Goal: Task Accomplishment & Management: Complete application form

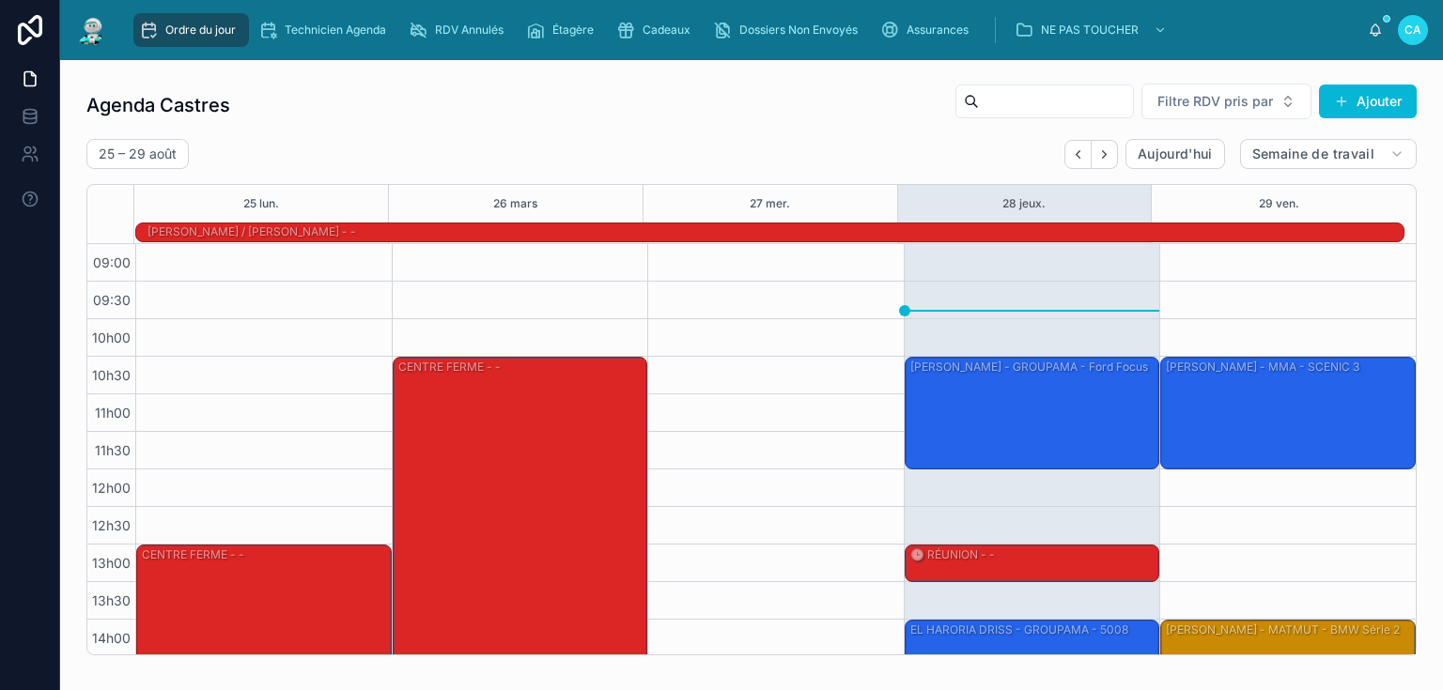
click at [1216, 294] on div "TOME [PERSON_NAME] - Golf 7 r" at bounding box center [1289, 299] width 250 height 109
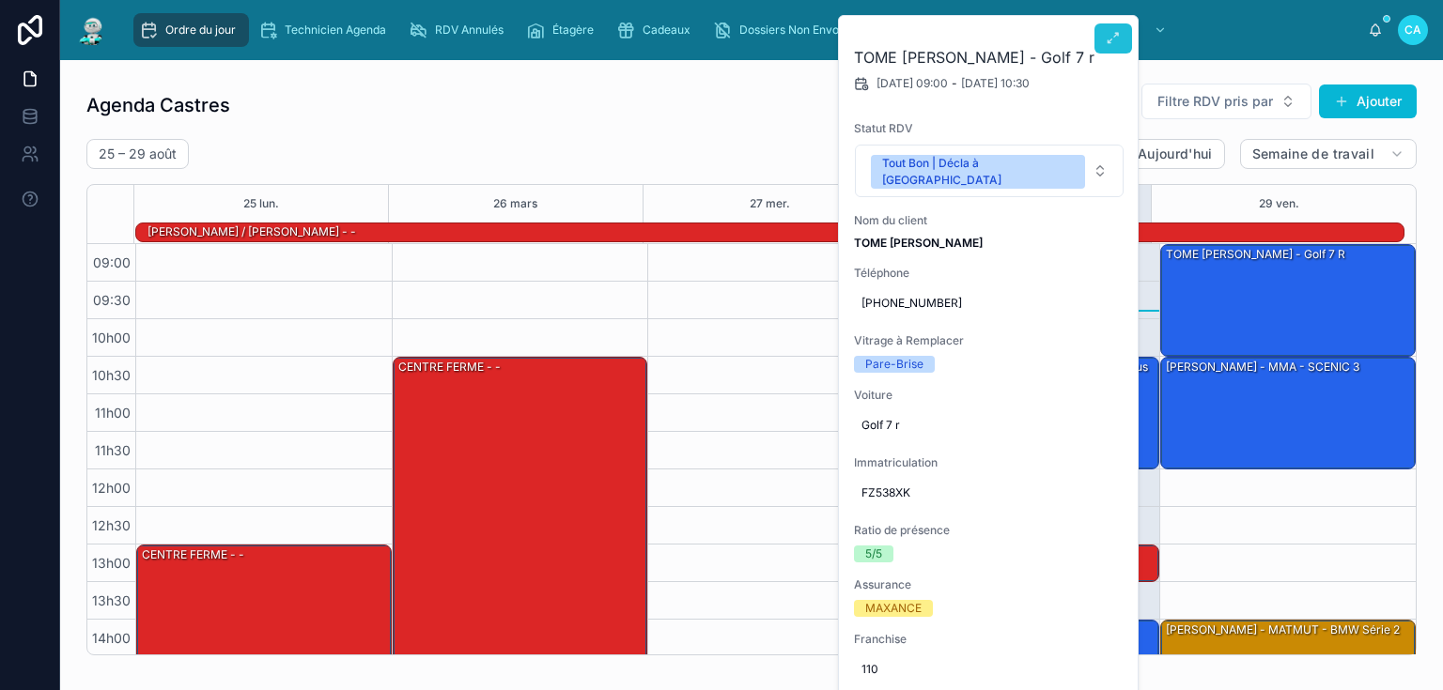
click at [1110, 41] on icon at bounding box center [1113, 38] width 15 height 15
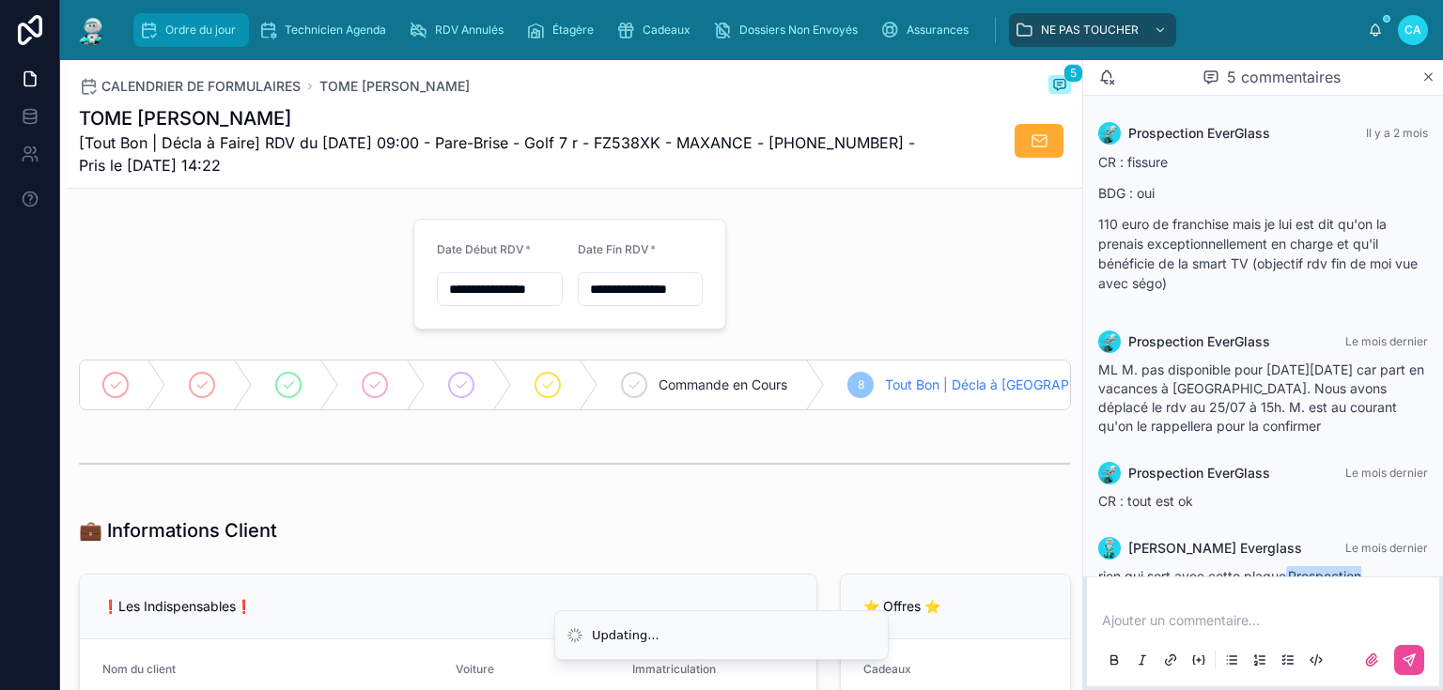
click at [198, 33] on font "Ordre du jour" at bounding box center [200, 30] width 70 height 14
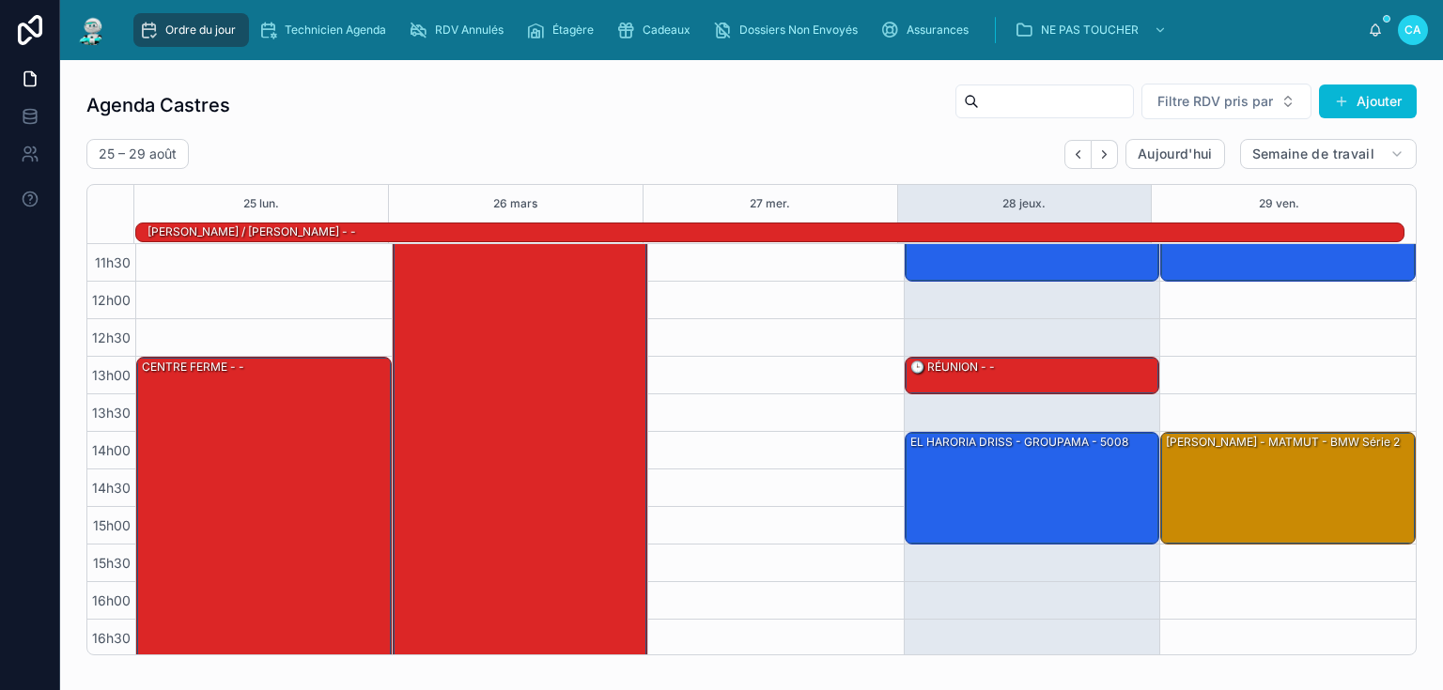
scroll to position [264, 0]
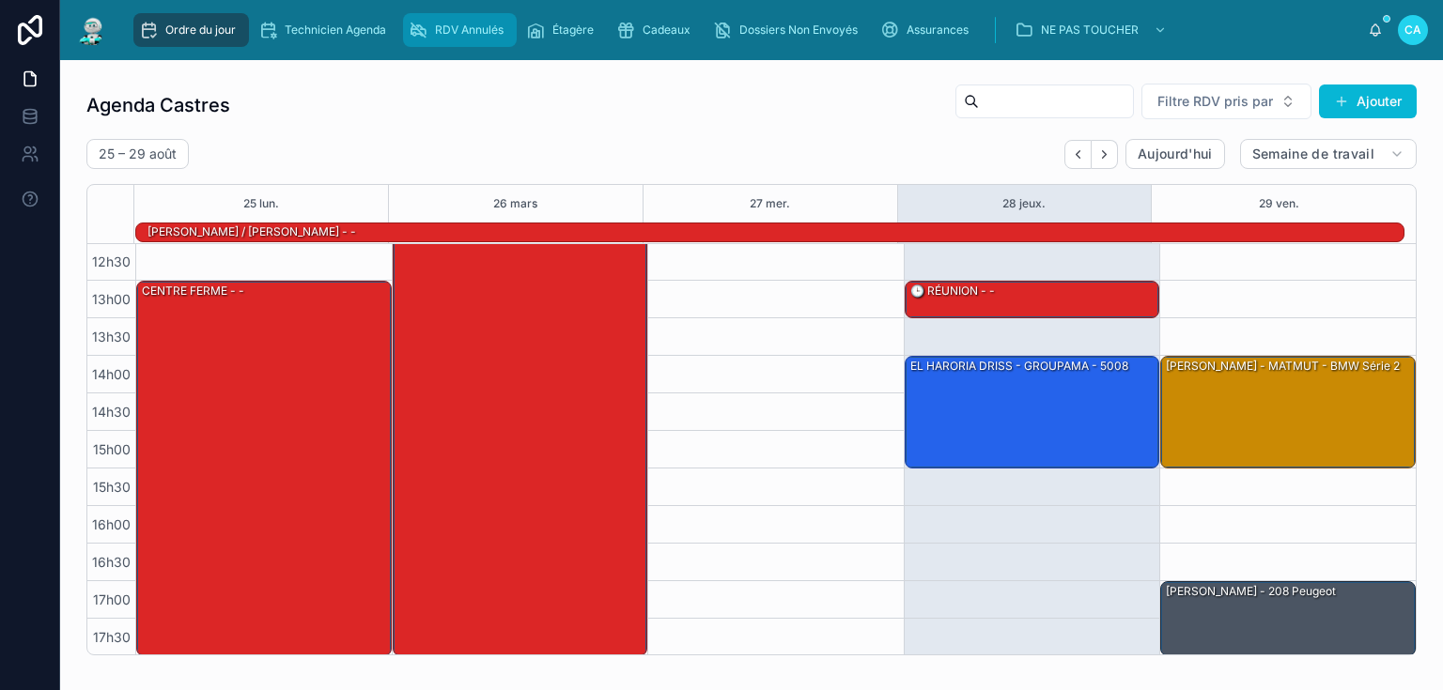
click at [486, 36] on font "RDV Annulés" at bounding box center [469, 30] width 69 height 14
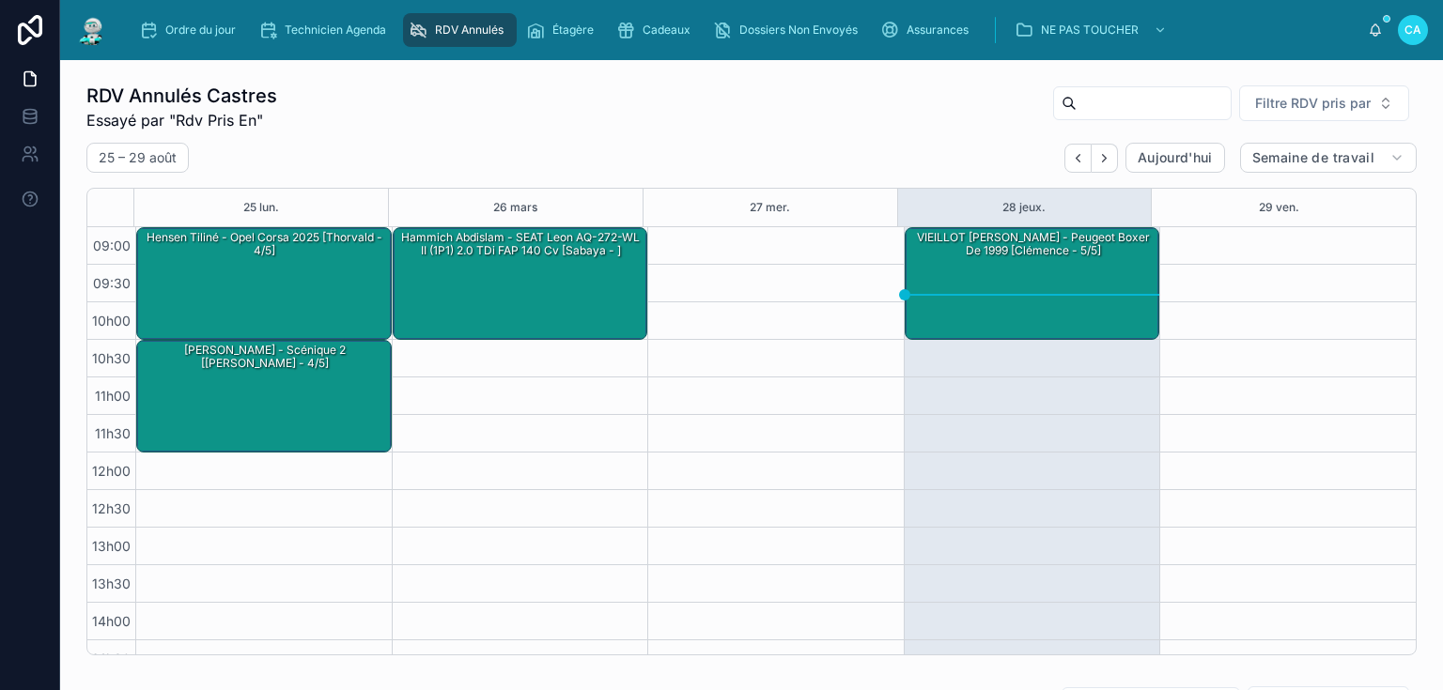
click at [654, 133] on div "RDV Annulés Castres Essayé par "Rdv Pris En" Filtre RDV pris par [DATE] – [DATE…" at bounding box center [751, 369] width 1330 height 573
click at [275, 385] on div "[PERSON_NAME] - scénique 2 [[PERSON_NAME] - 4/5]" at bounding box center [265, 395] width 250 height 109
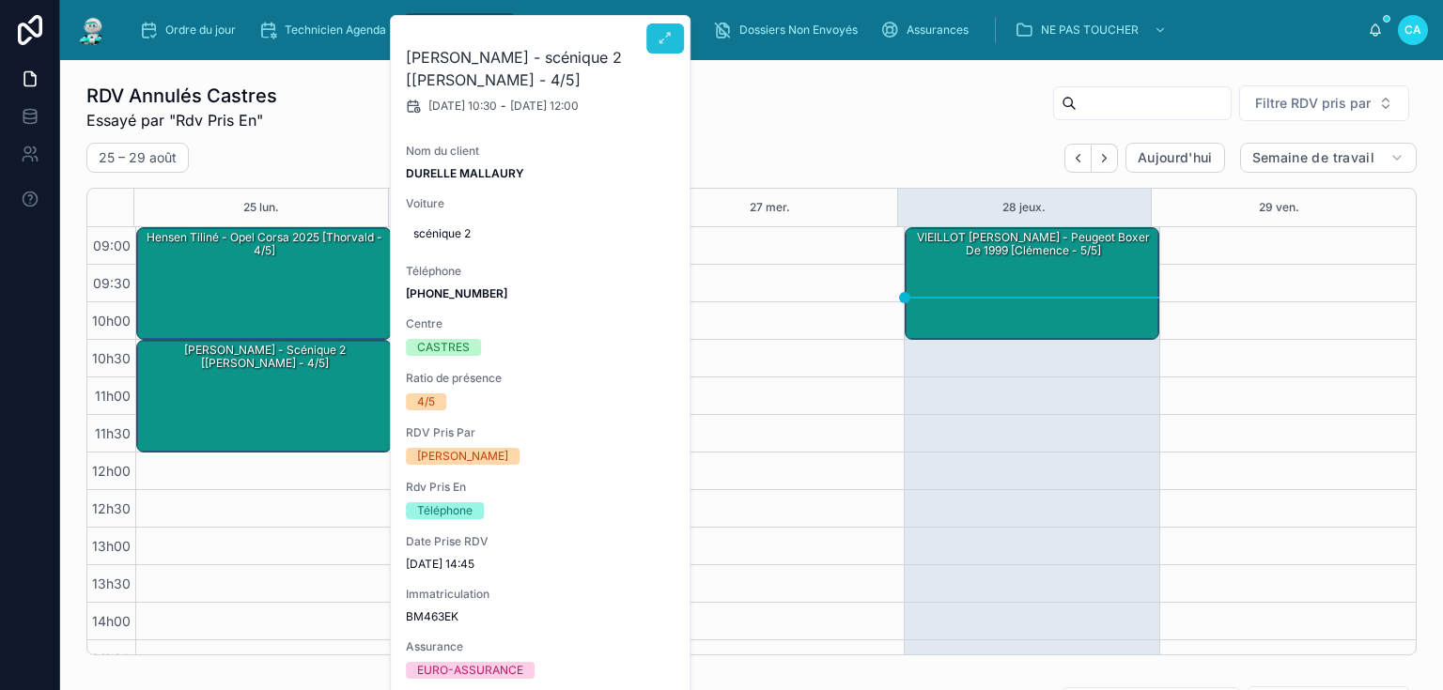
click at [665, 38] on icon at bounding box center [665, 38] width 15 height 15
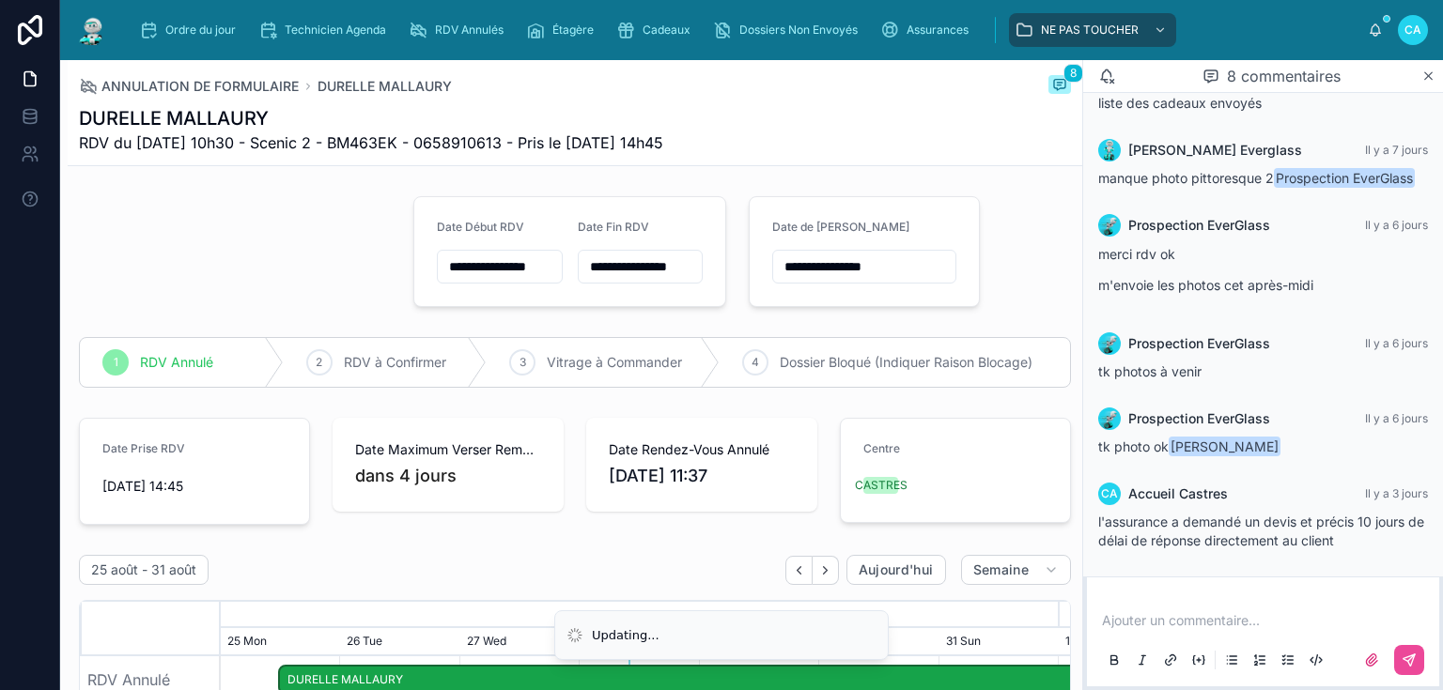
scroll to position [385, 0]
click at [193, 29] on font "Ordre du jour" at bounding box center [200, 30] width 70 height 14
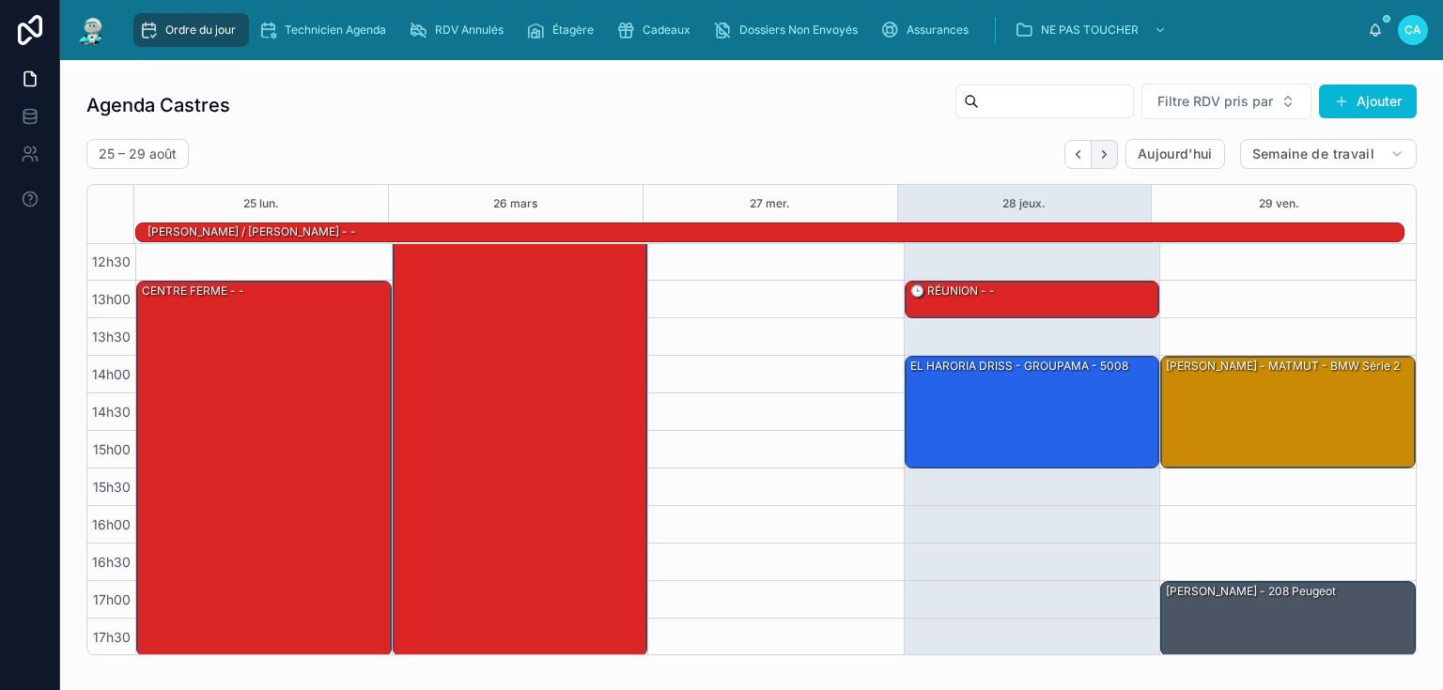
click at [1097, 155] on icon "Suivant" at bounding box center [1104, 154] width 14 height 14
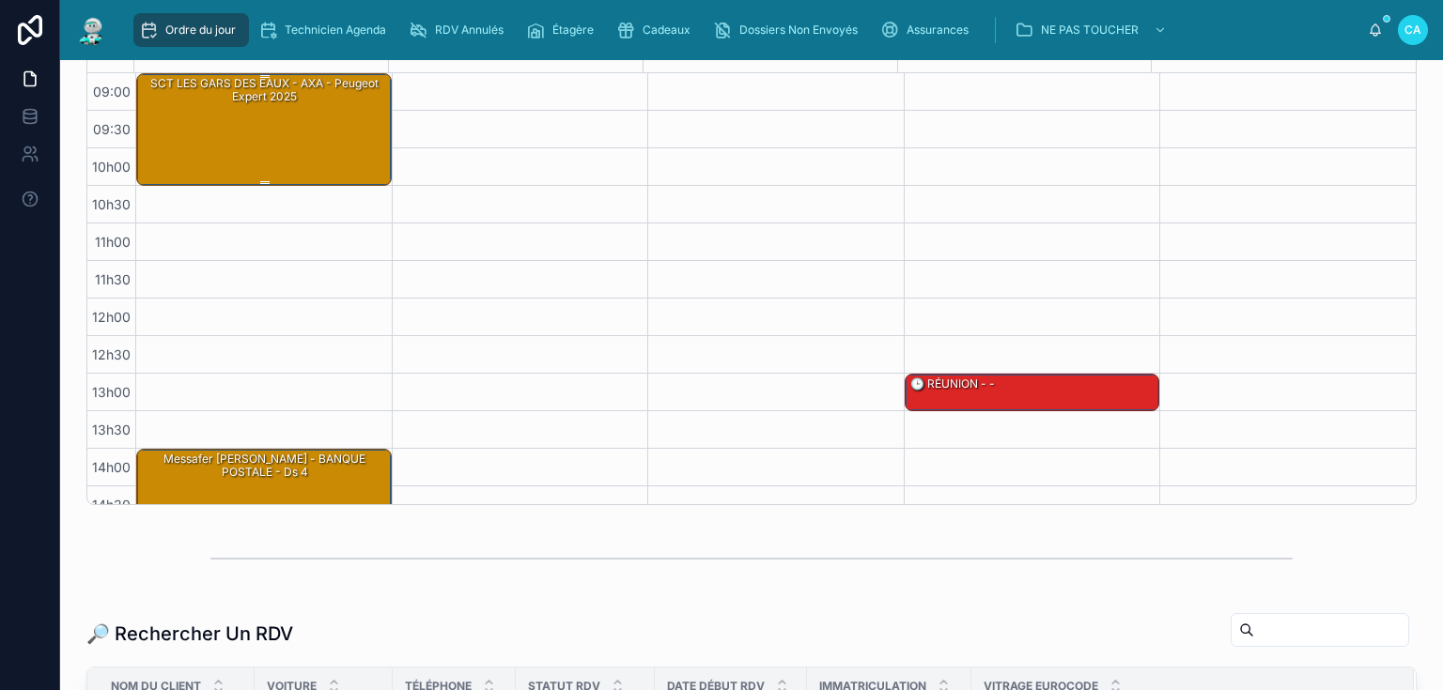
click at [239, 139] on div "SCT LES GARS DES EAUX - AXA - Peugeot Expert 2025" at bounding box center [265, 128] width 250 height 109
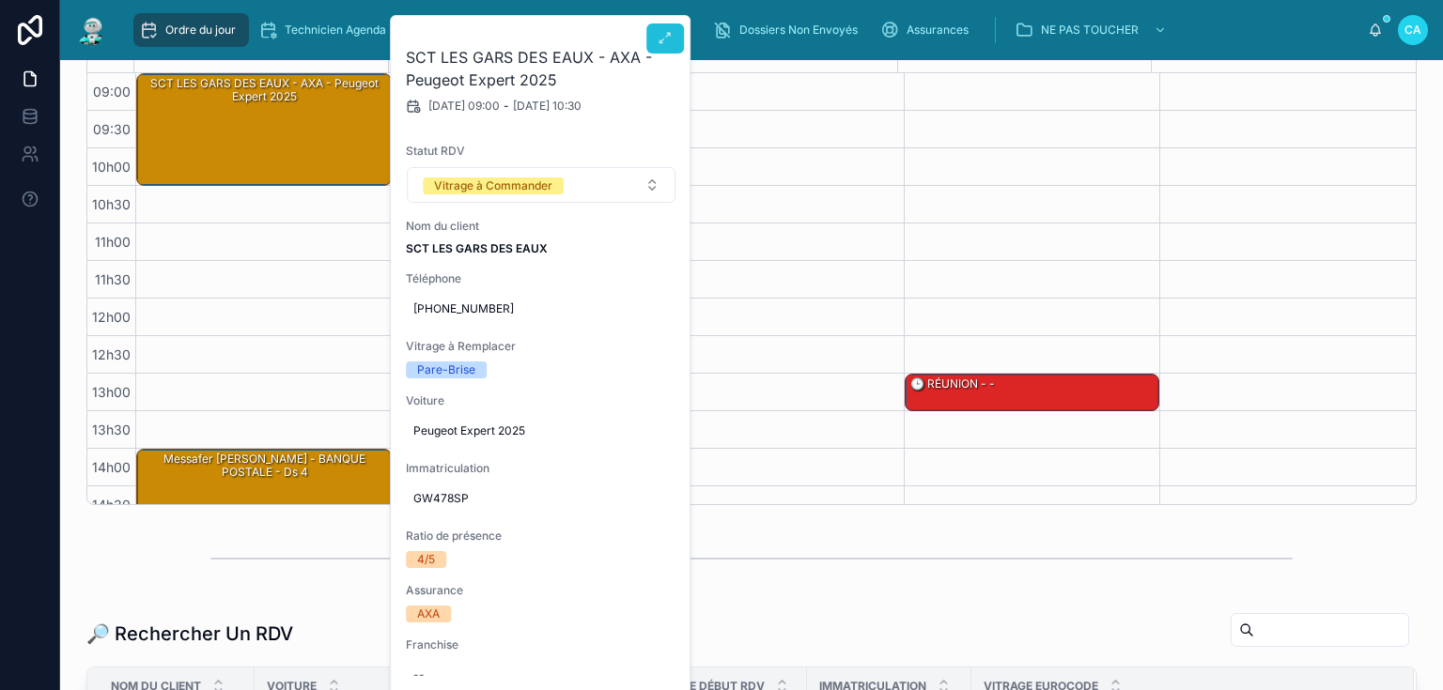
click at [666, 38] on icon at bounding box center [665, 38] width 15 height 15
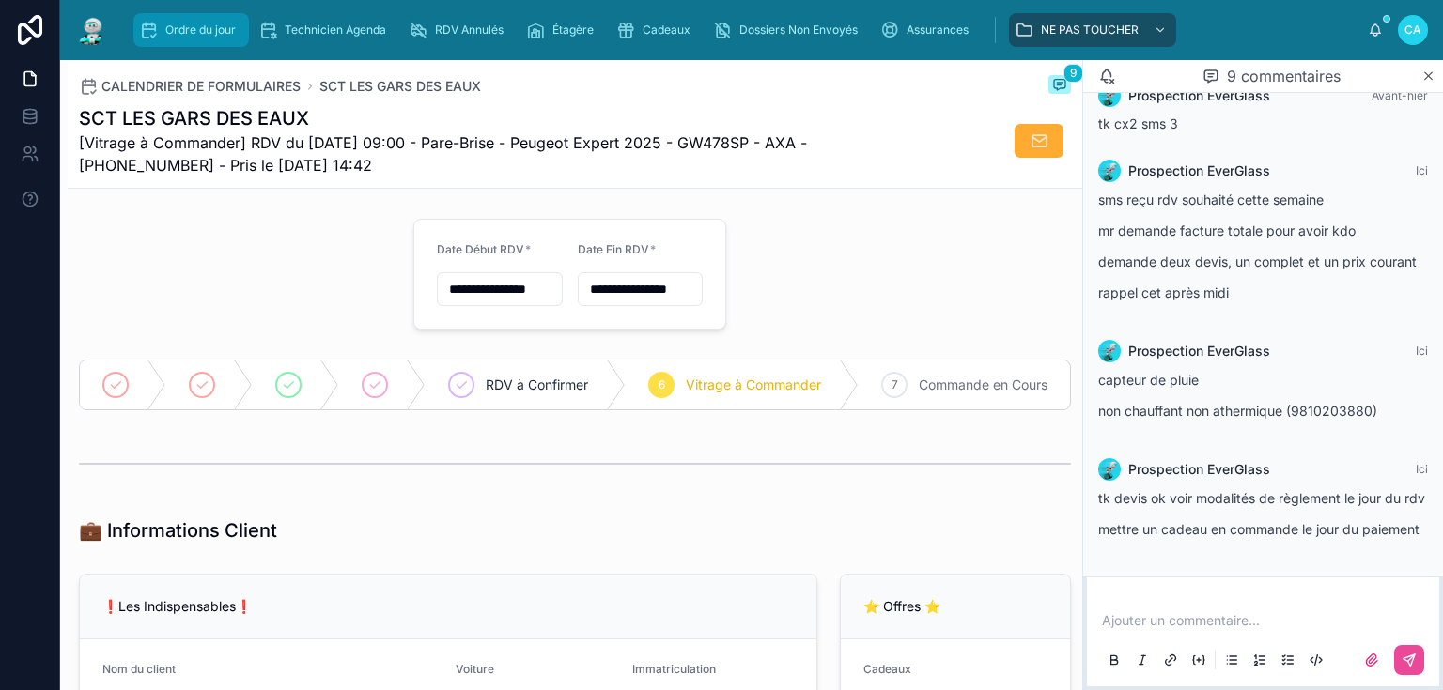
click at [183, 26] on font "Ordre du jour" at bounding box center [200, 30] width 70 height 14
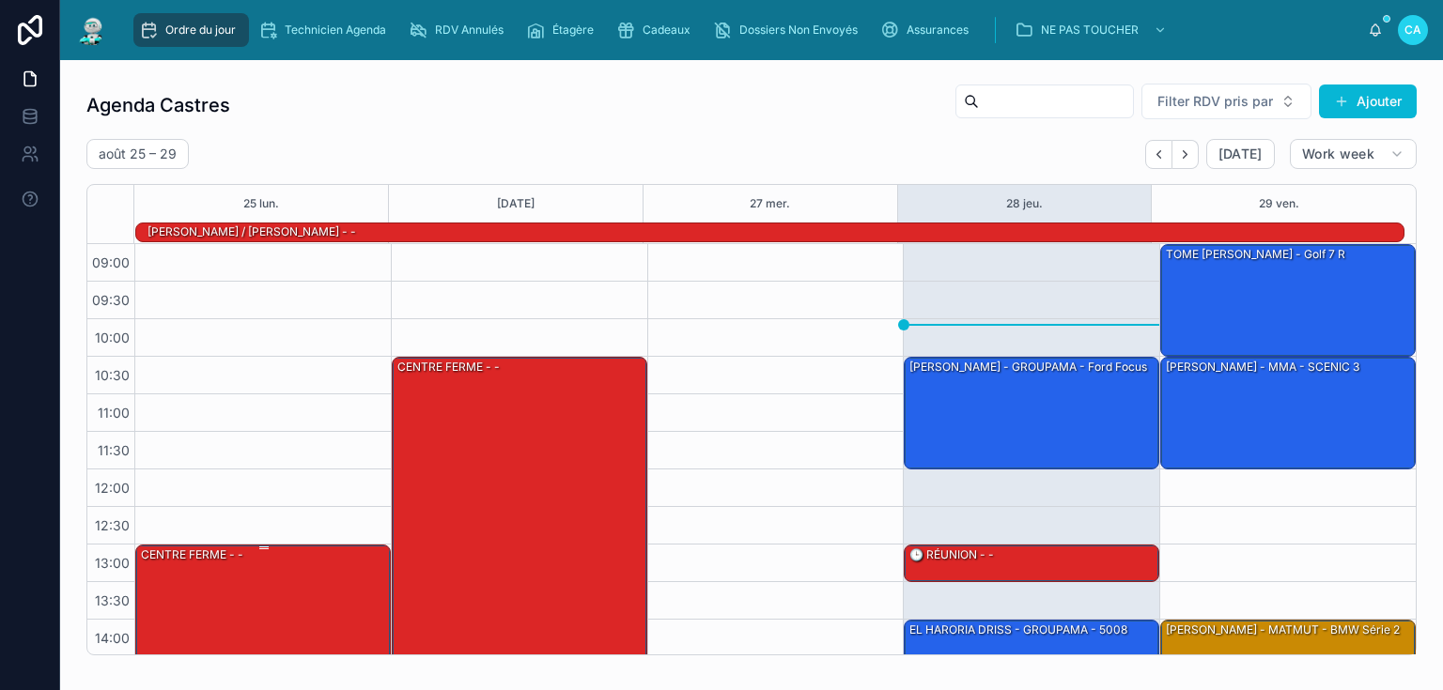
scroll to position [264, 0]
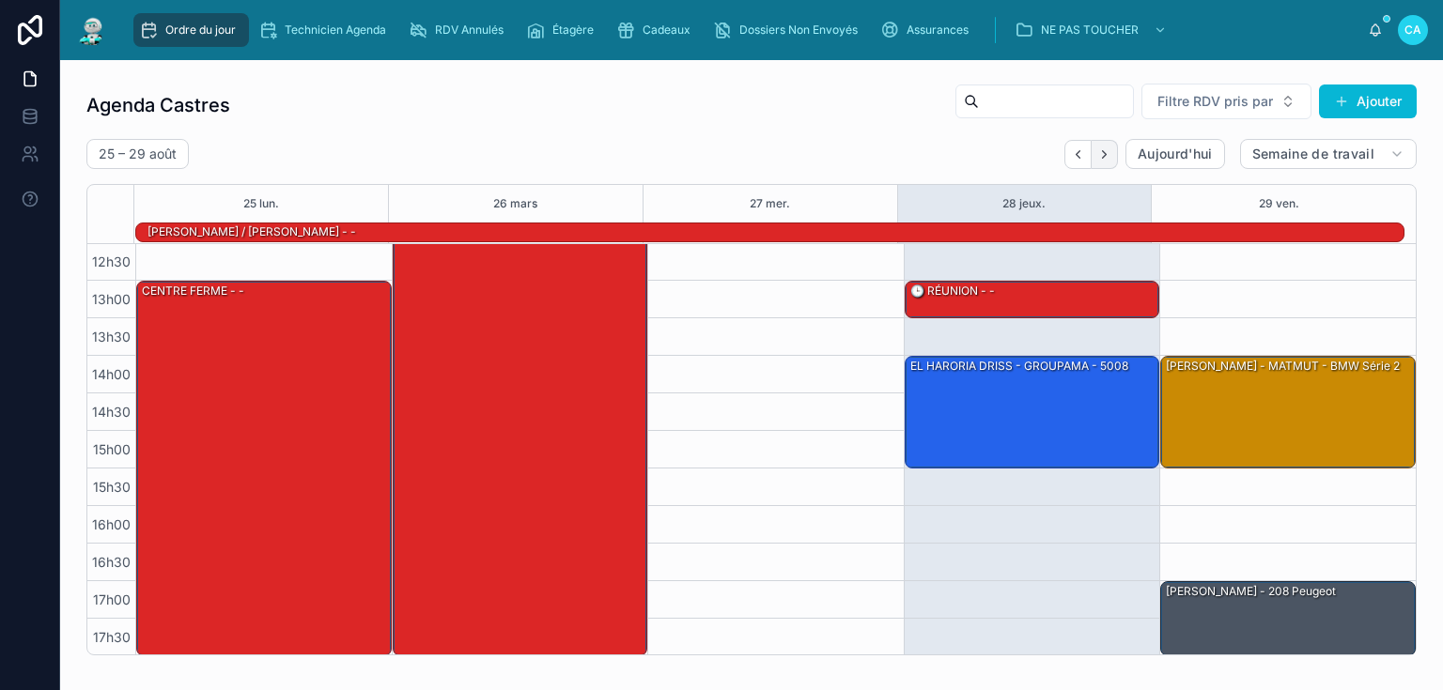
click at [1097, 157] on icon "Suivant" at bounding box center [1104, 154] width 14 height 14
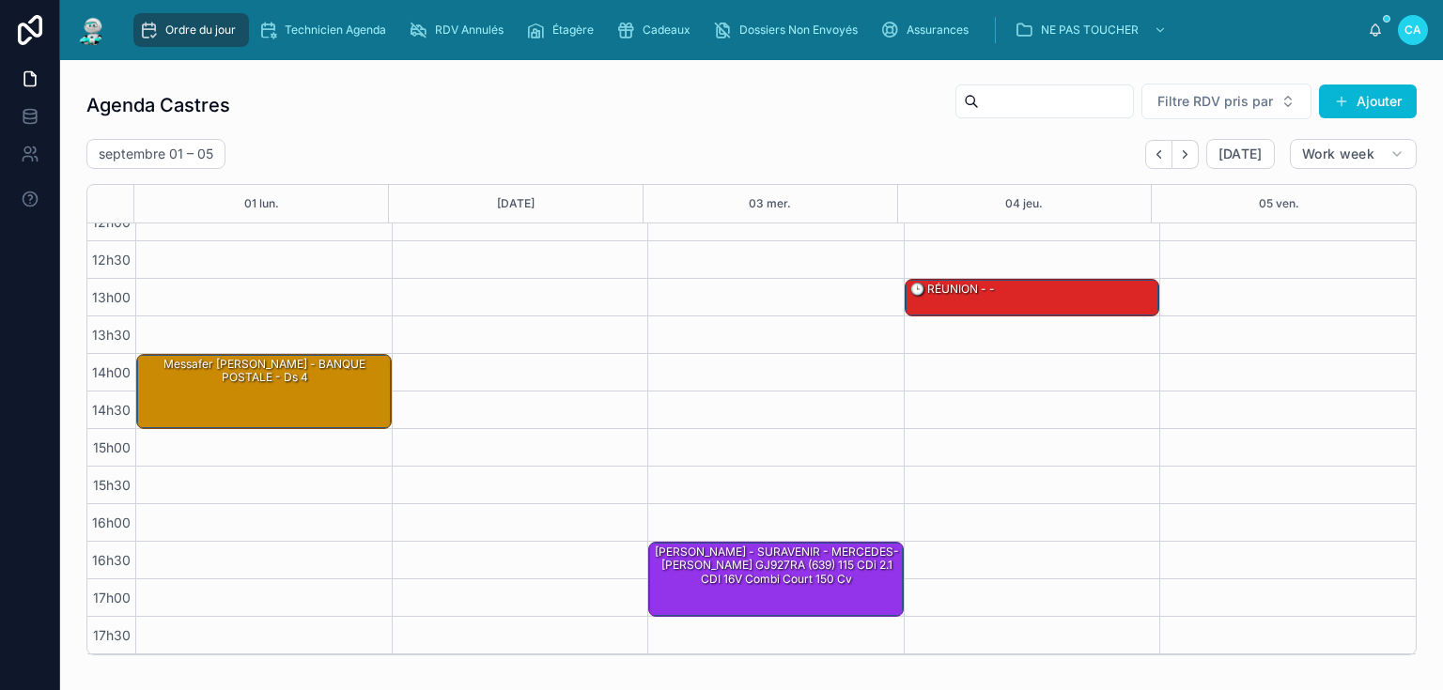
scroll to position [244, 0]
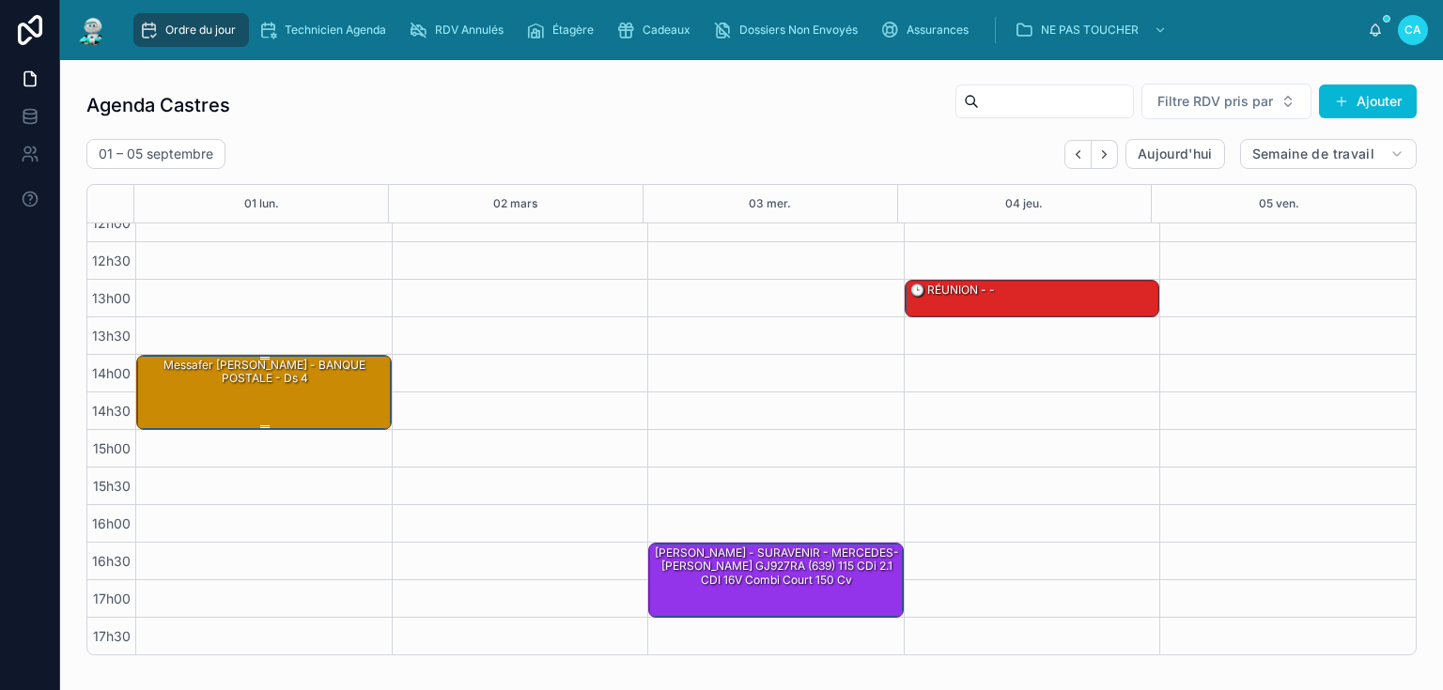
click at [268, 387] on div "Messafer [PERSON_NAME] - BANQUE POSTALE - ds 4" at bounding box center [265, 391] width 250 height 71
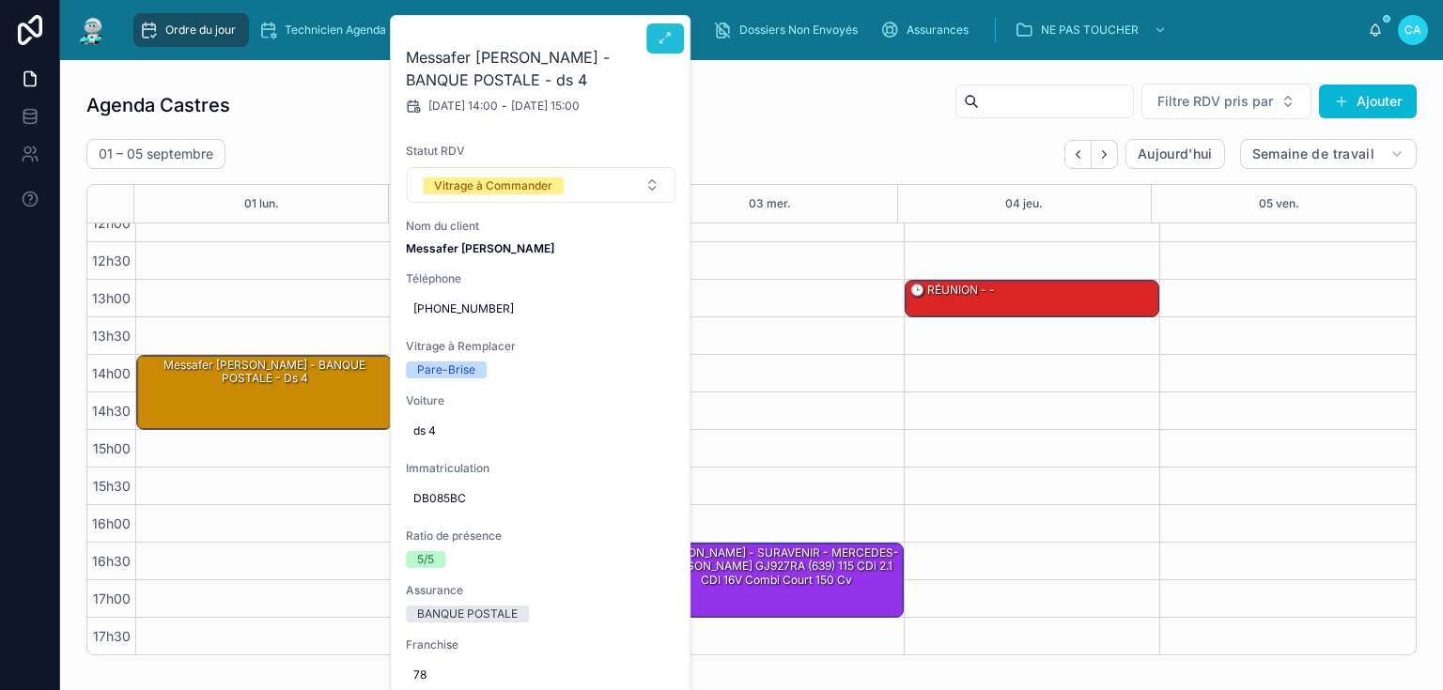
click at [665, 41] on icon at bounding box center [665, 38] width 15 height 15
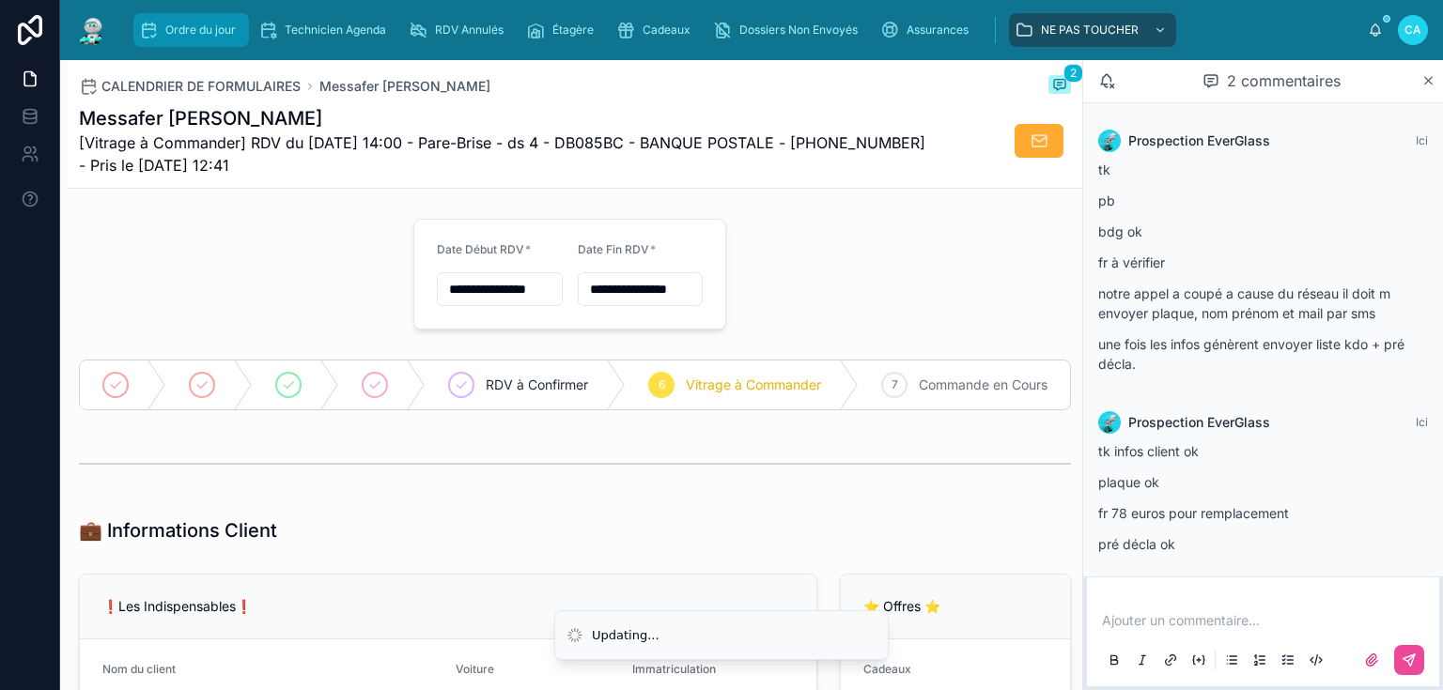
click at [180, 22] on div "Ordre du jour" at bounding box center [191, 30] width 104 height 30
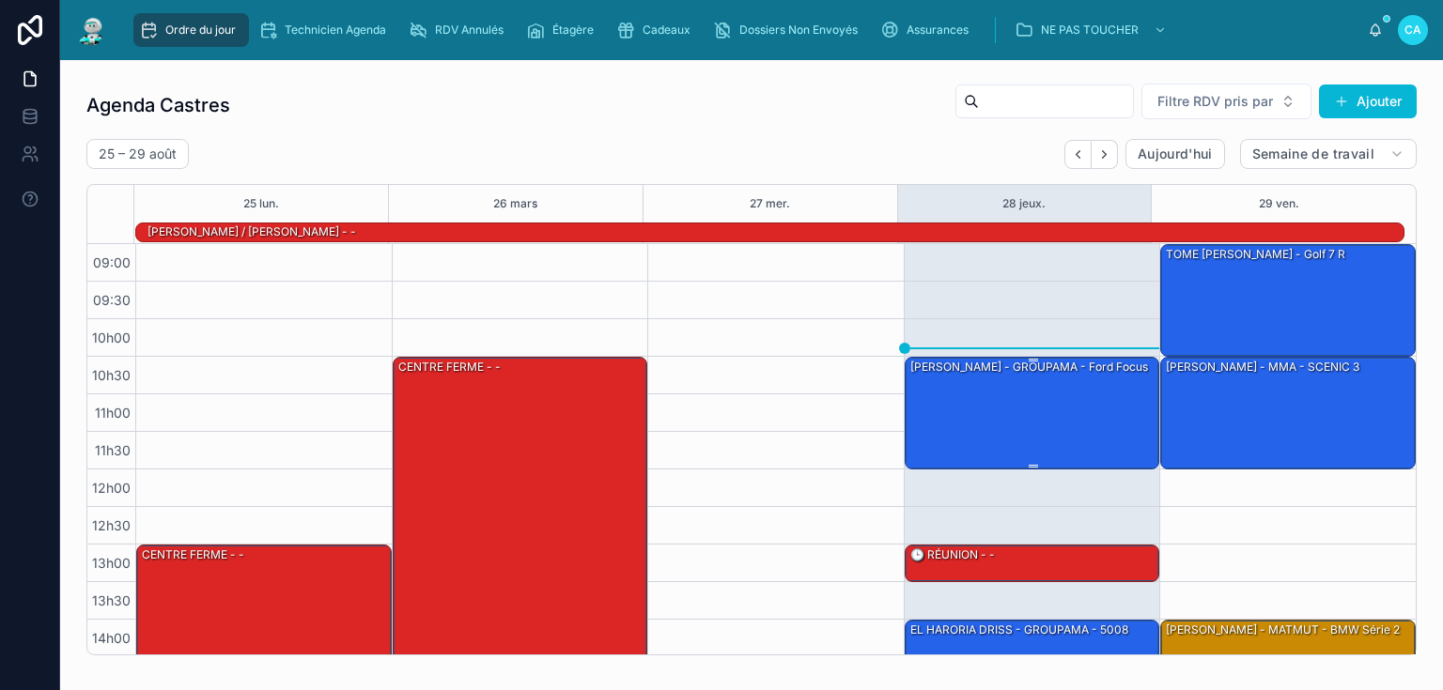
click at [1036, 398] on div "[PERSON_NAME] - GROUPAMA - Ford Focus" at bounding box center [1033, 412] width 250 height 109
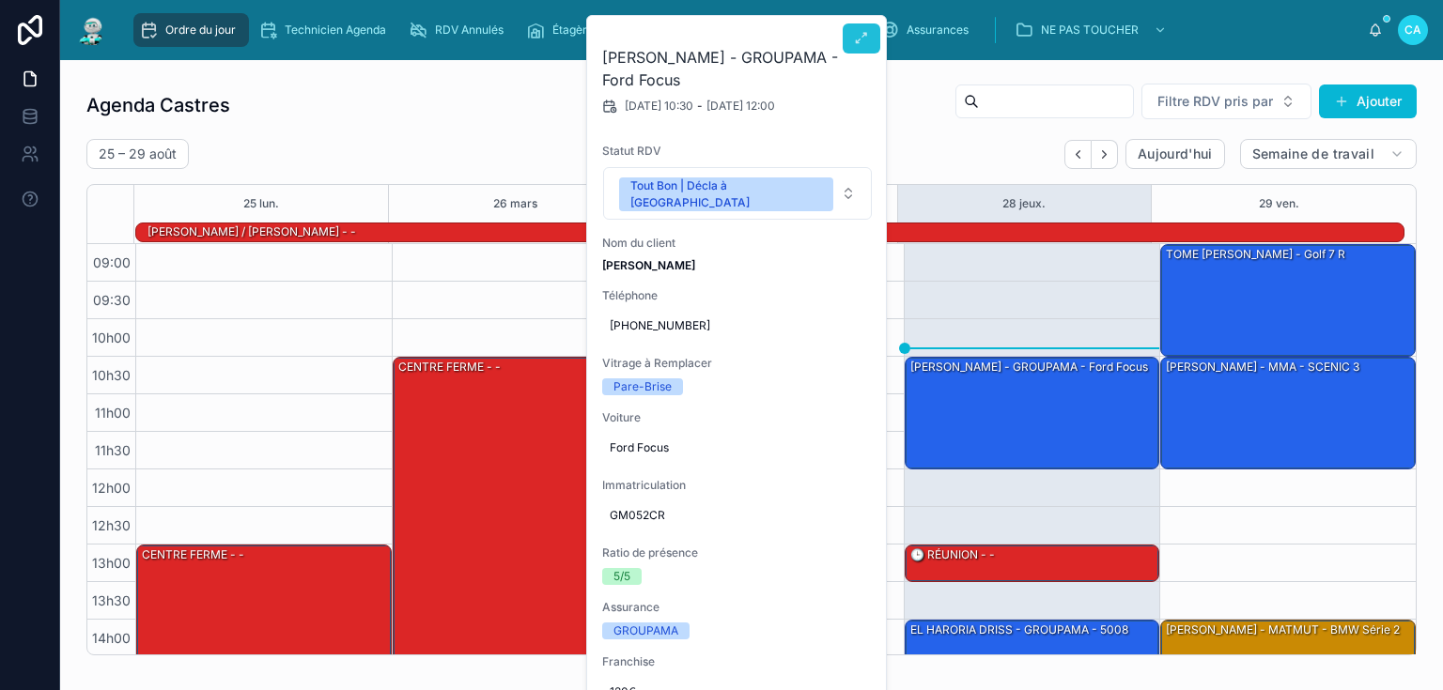
click at [864, 34] on icon at bounding box center [861, 38] width 15 height 15
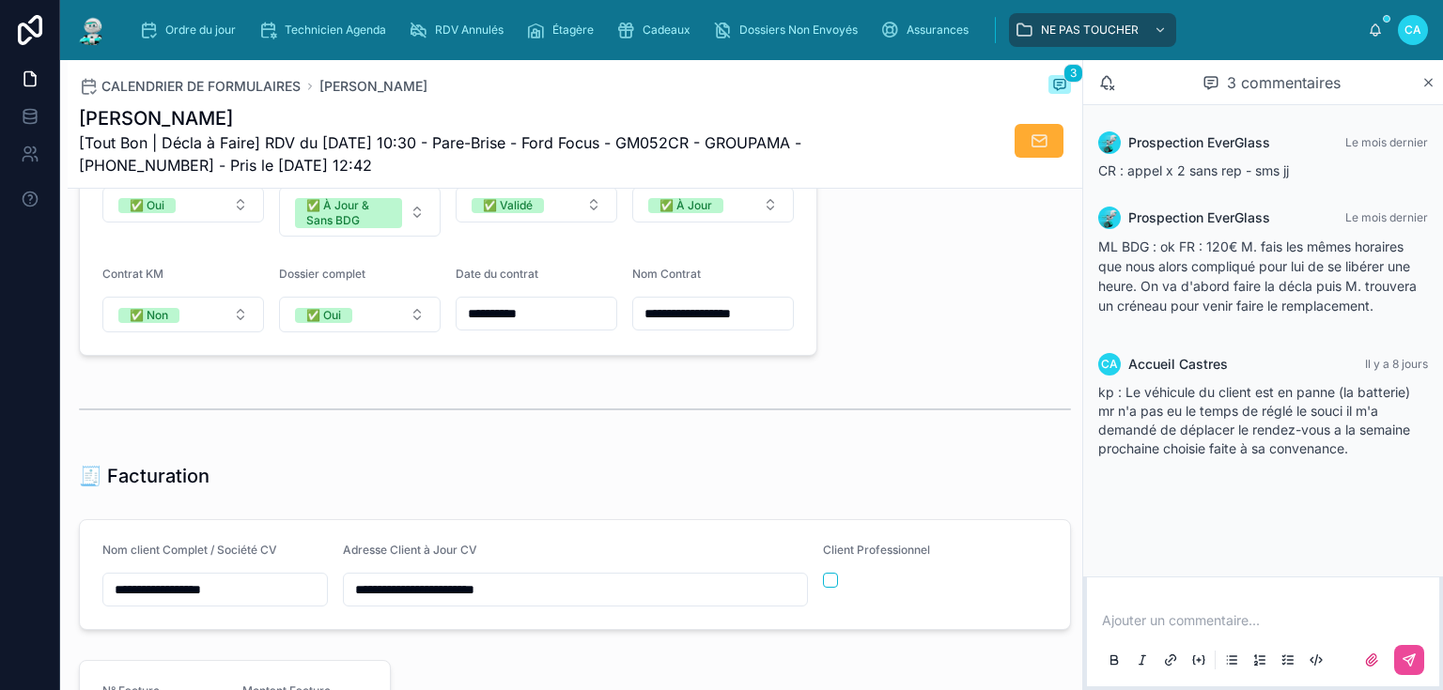
scroll to position [1653, 0]
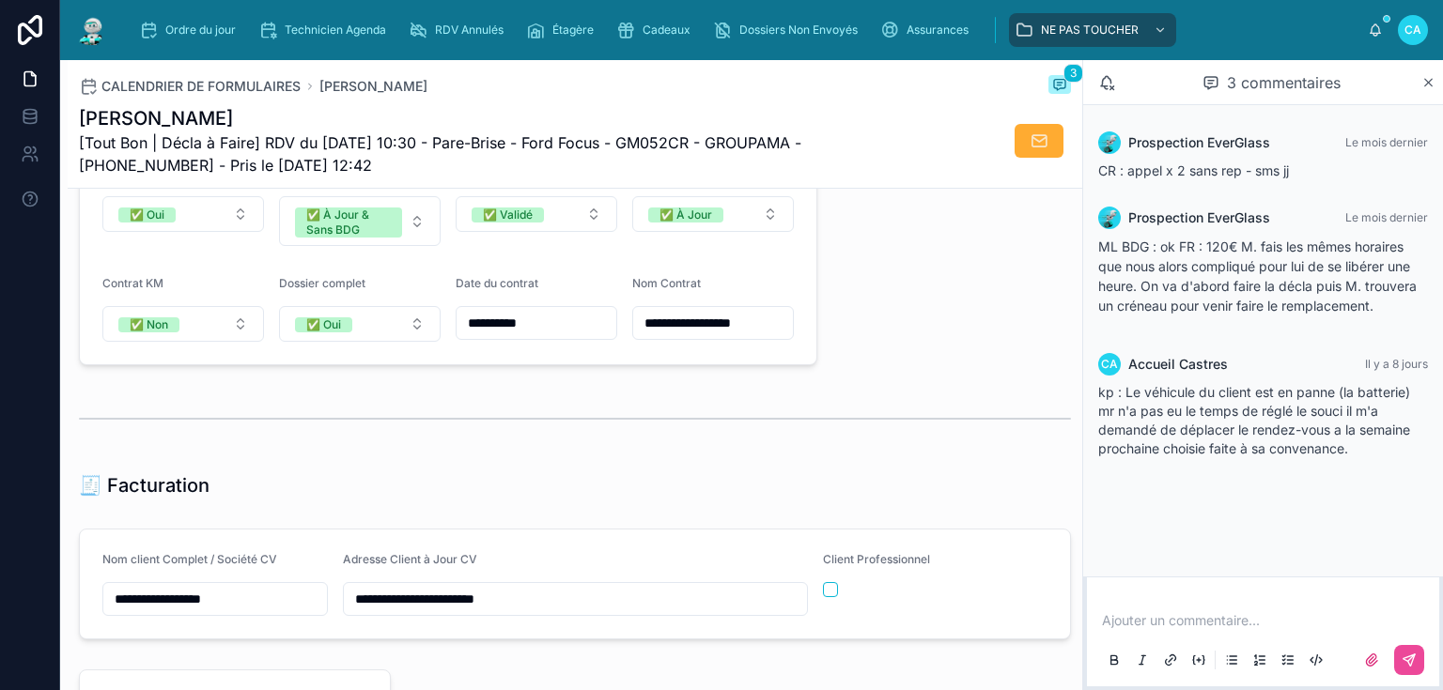
click at [876, 306] on div "**********" at bounding box center [575, 229] width 1014 height 3343
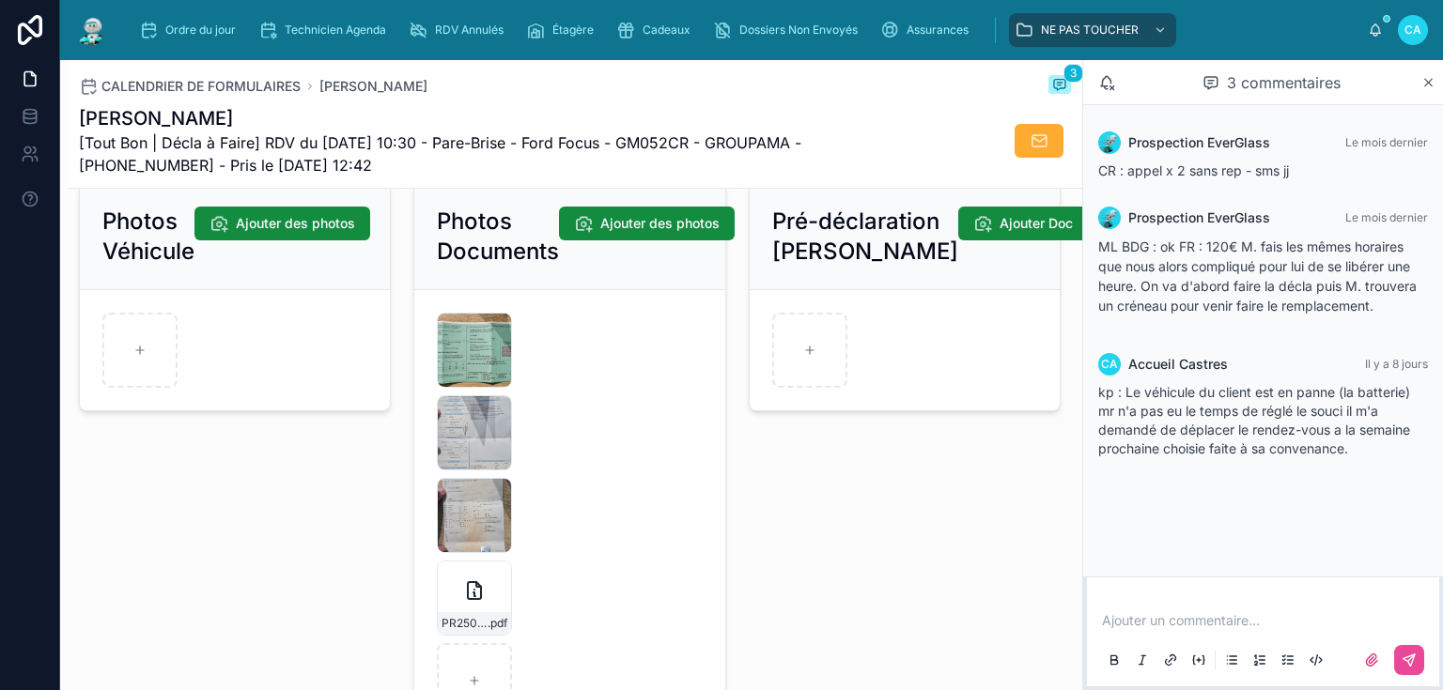
scroll to position [2630, 0]
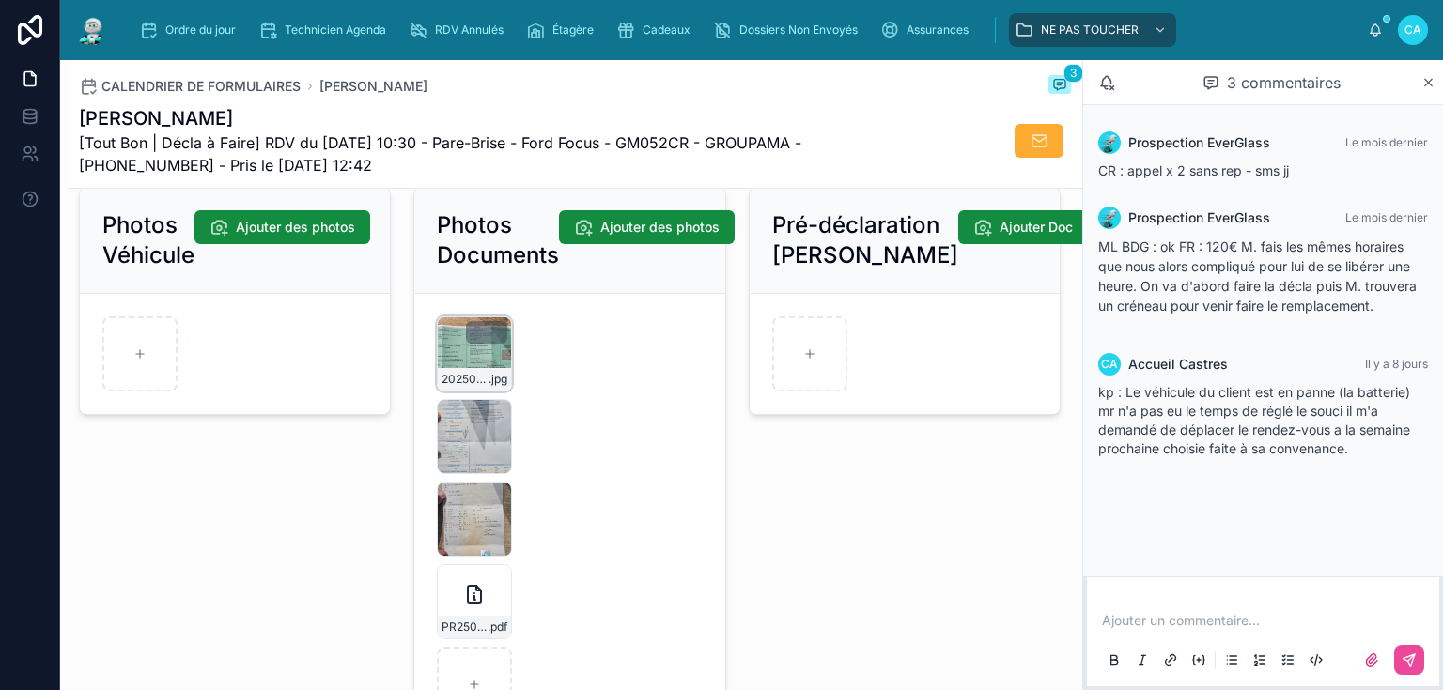
click at [475, 364] on div "20250731_173233 .jpg" at bounding box center [474, 354] width 75 height 75
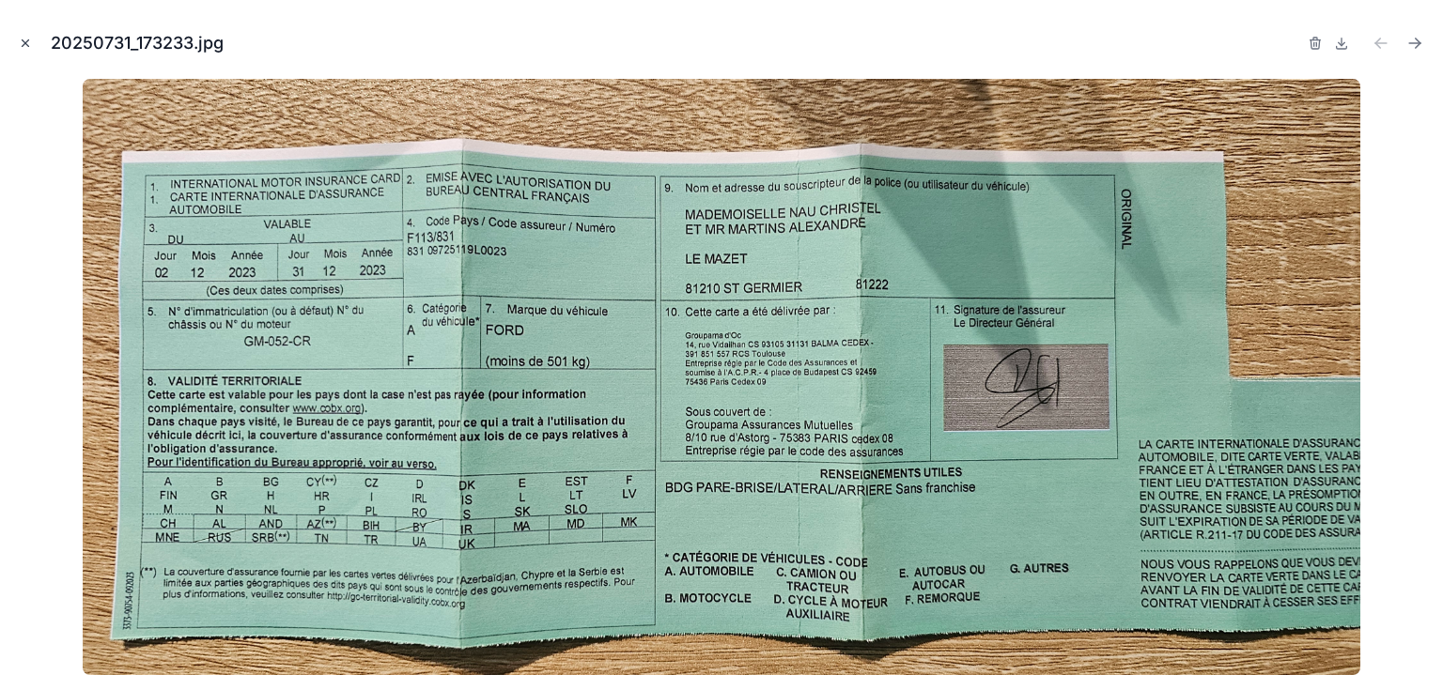
click at [23, 41] on icon "Fermer la fenêtre modale" at bounding box center [26, 43] width 7 height 7
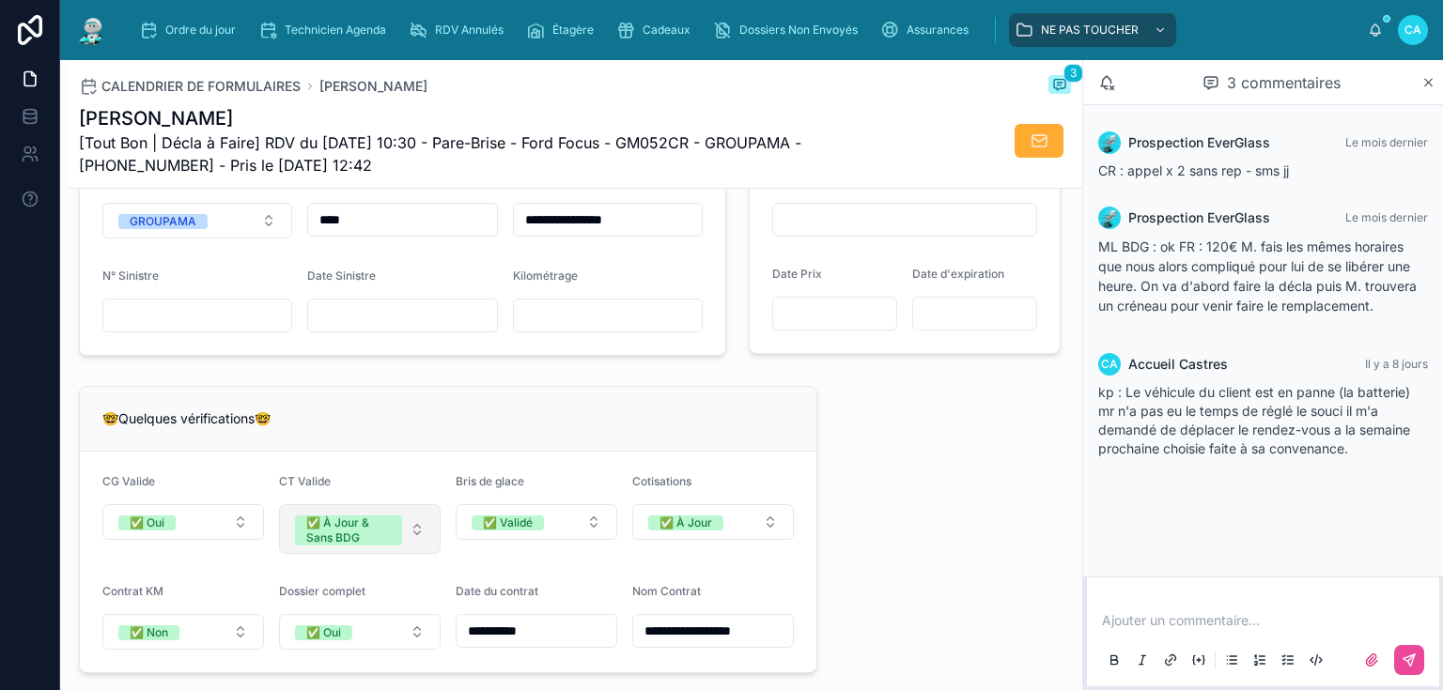
scroll to position [1353, 0]
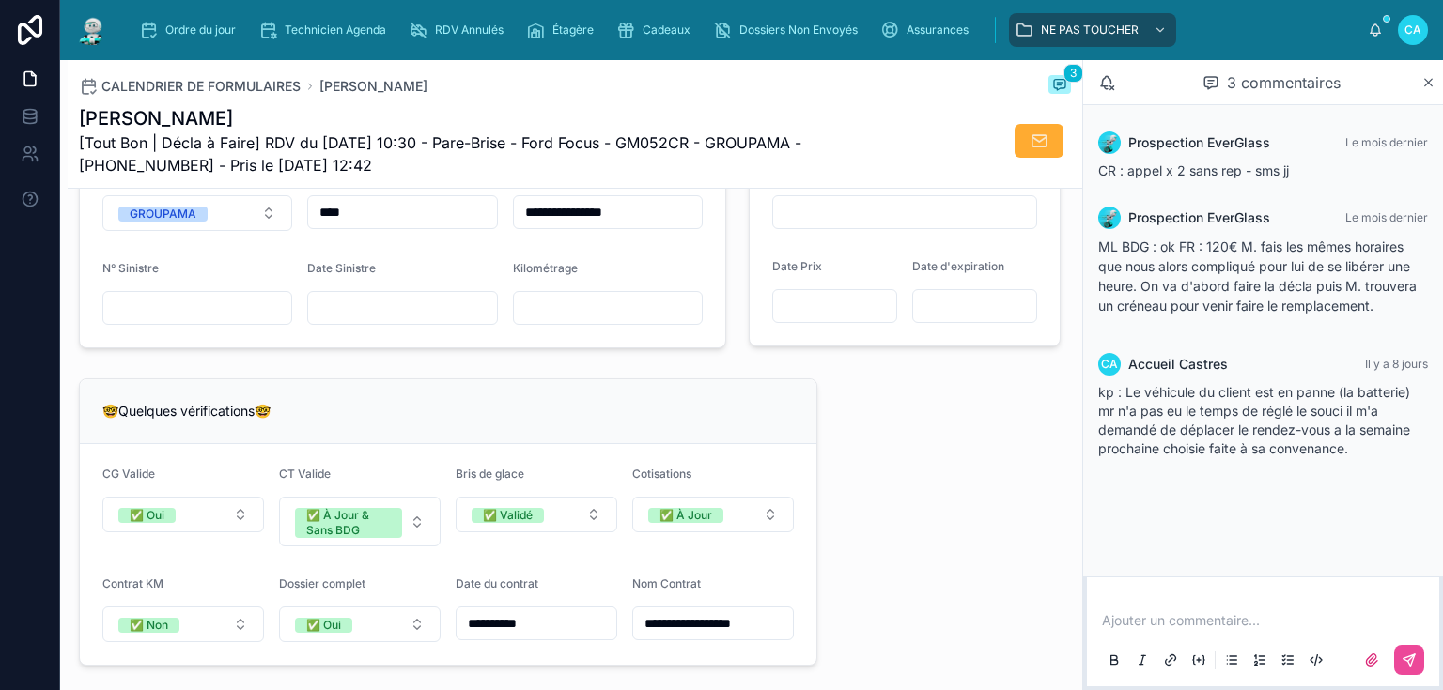
click at [385, 316] on input "text" at bounding box center [402, 308] width 188 height 26
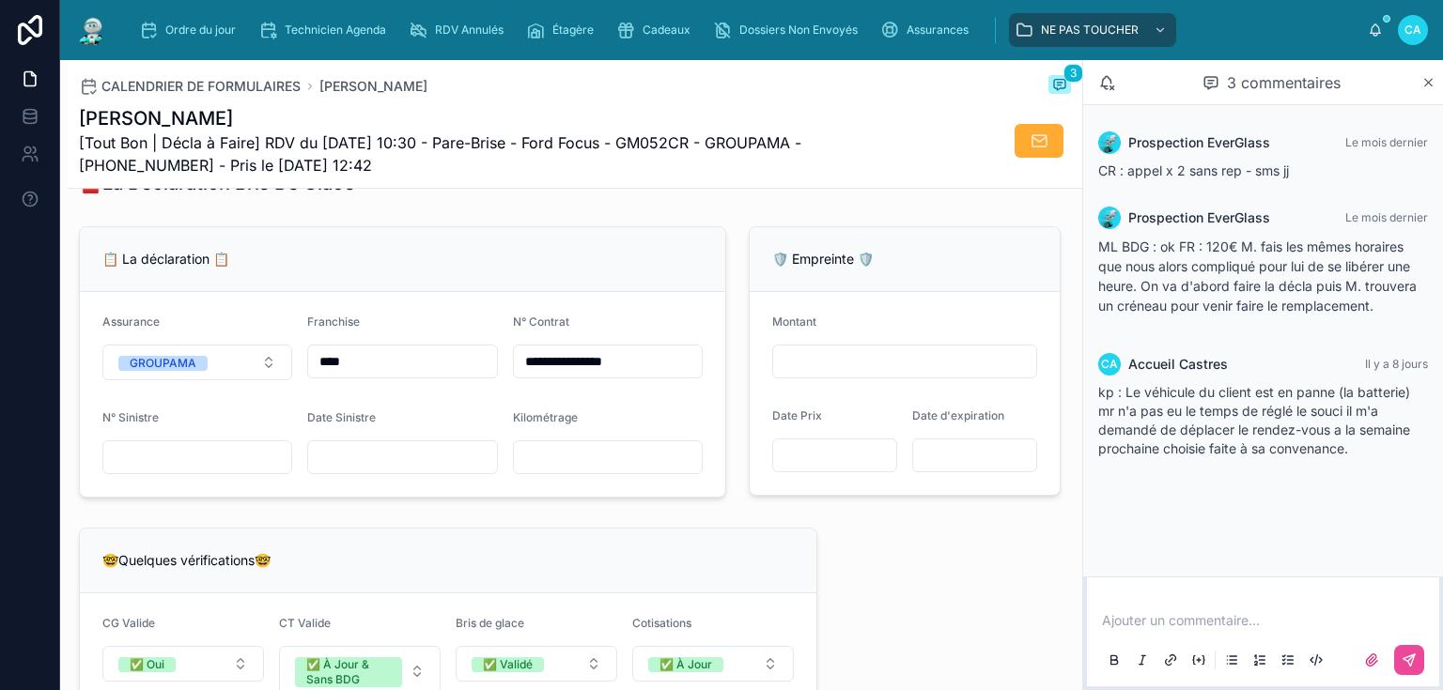
scroll to position [1202, 0]
click at [515, 197] on div "☎️La Déclaration Bris De Glace" at bounding box center [575, 184] width 992 height 26
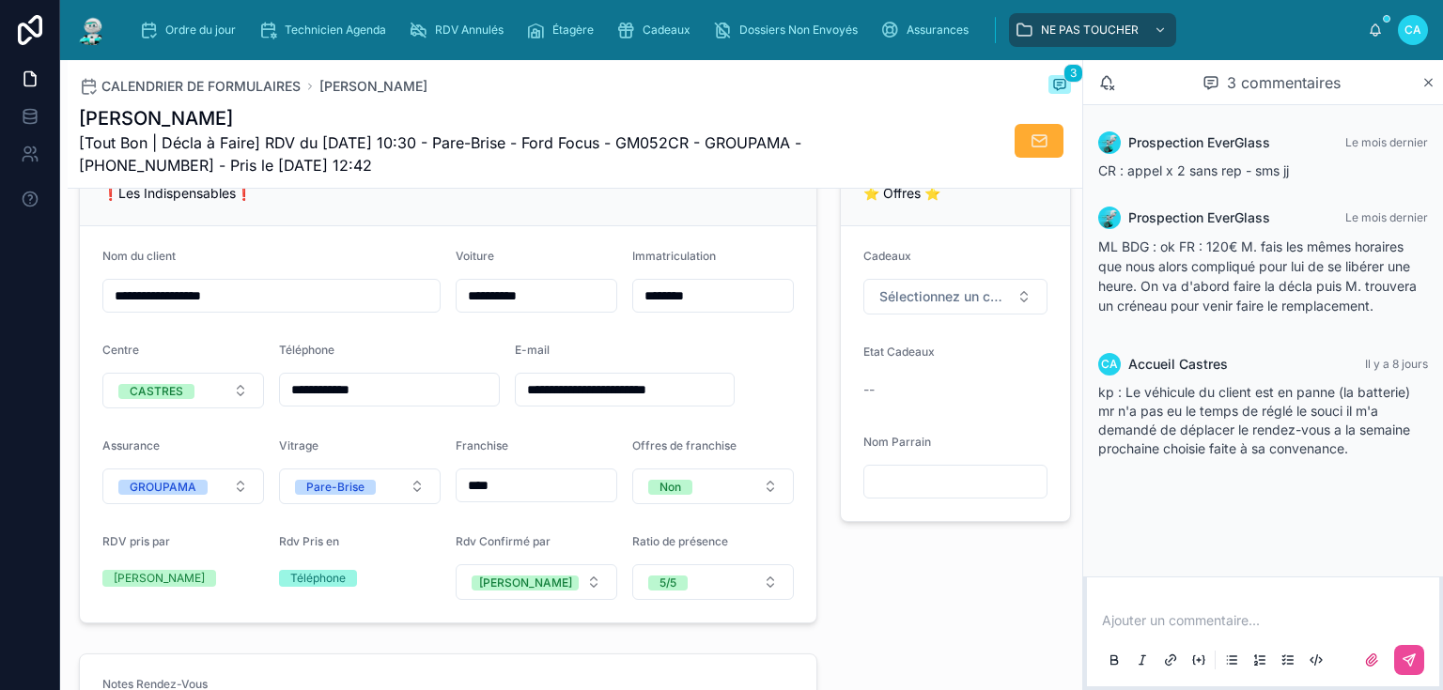
scroll to position [376, 0]
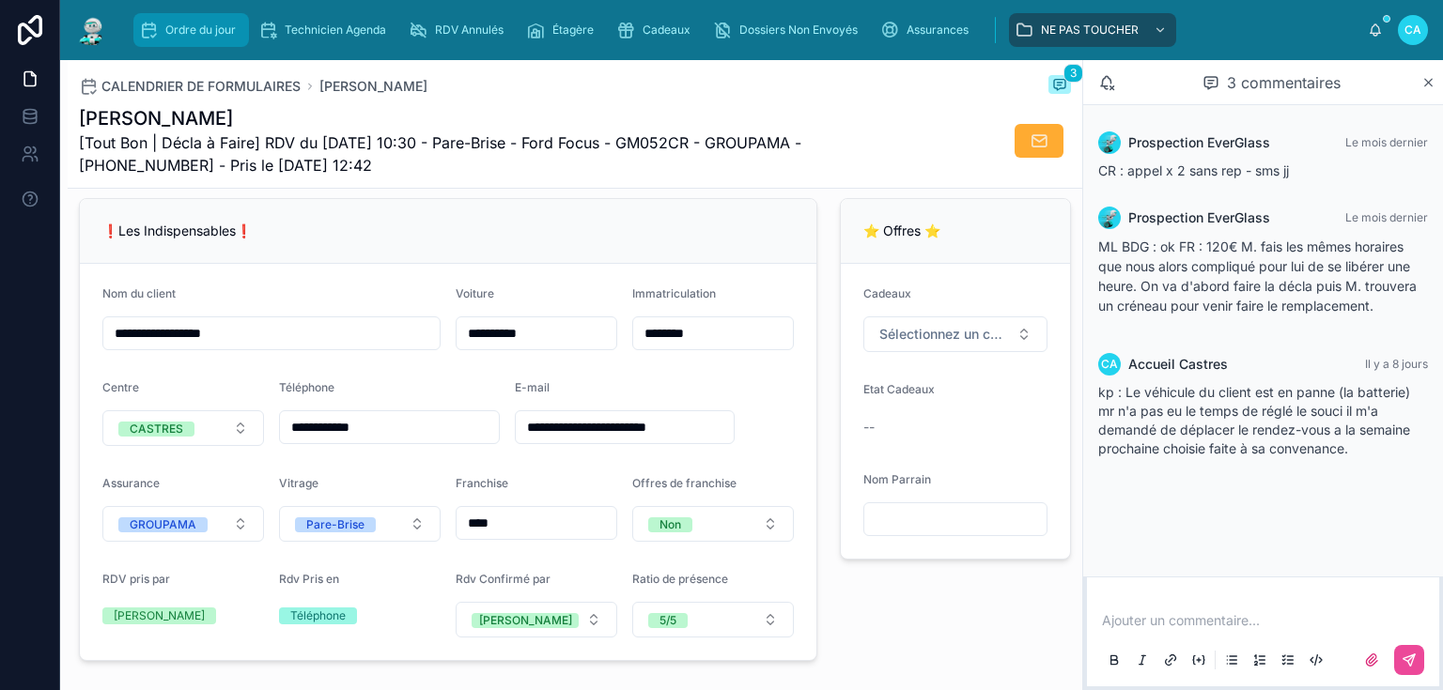
click at [218, 27] on font "Ordre du jour" at bounding box center [200, 30] width 70 height 14
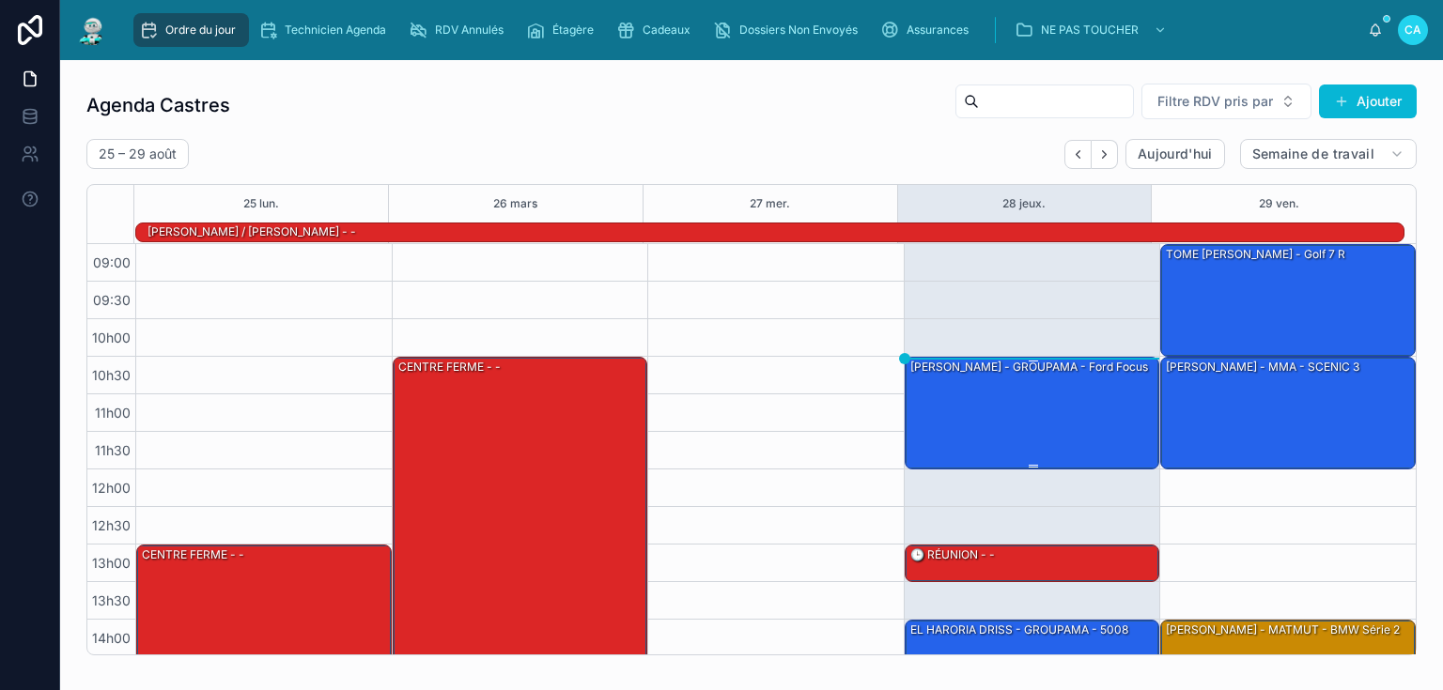
click at [1004, 421] on div "[PERSON_NAME] - GROUPAMA - Ford Focus" at bounding box center [1033, 412] width 250 height 109
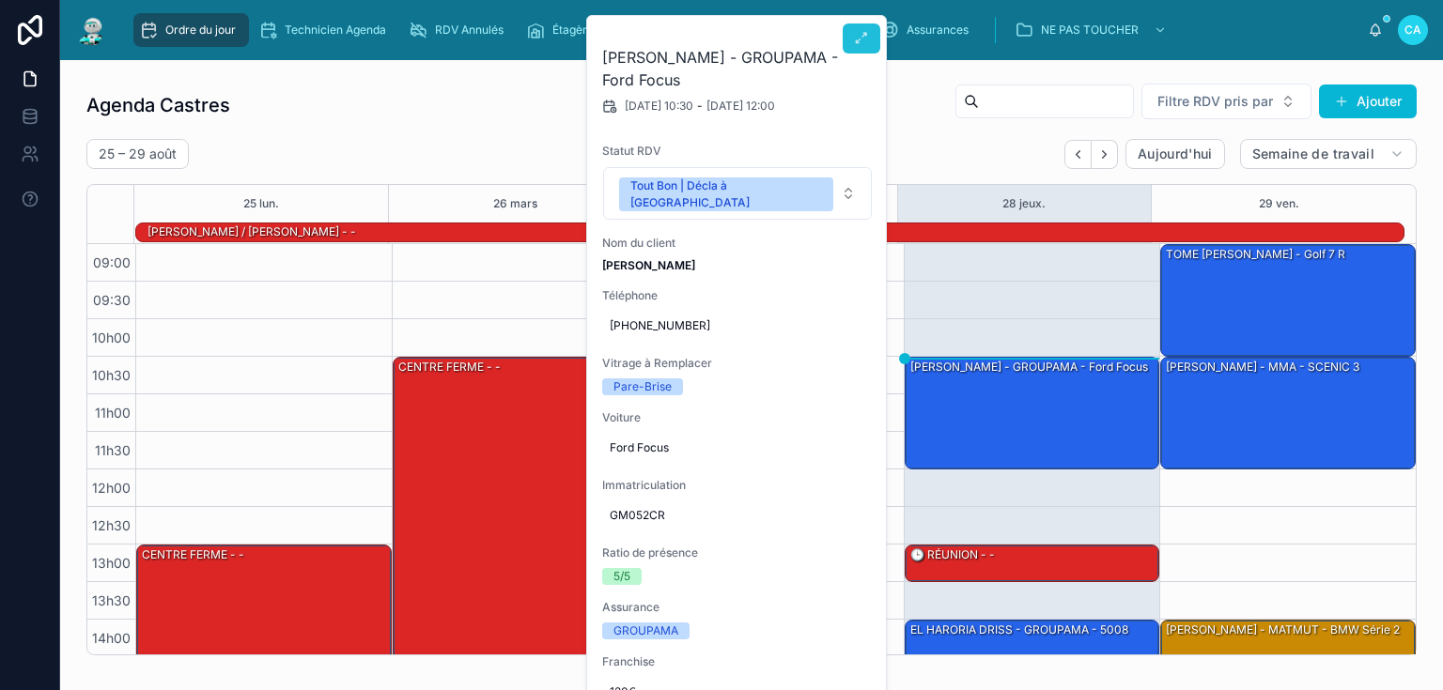
click at [851, 41] on button at bounding box center [862, 38] width 38 height 30
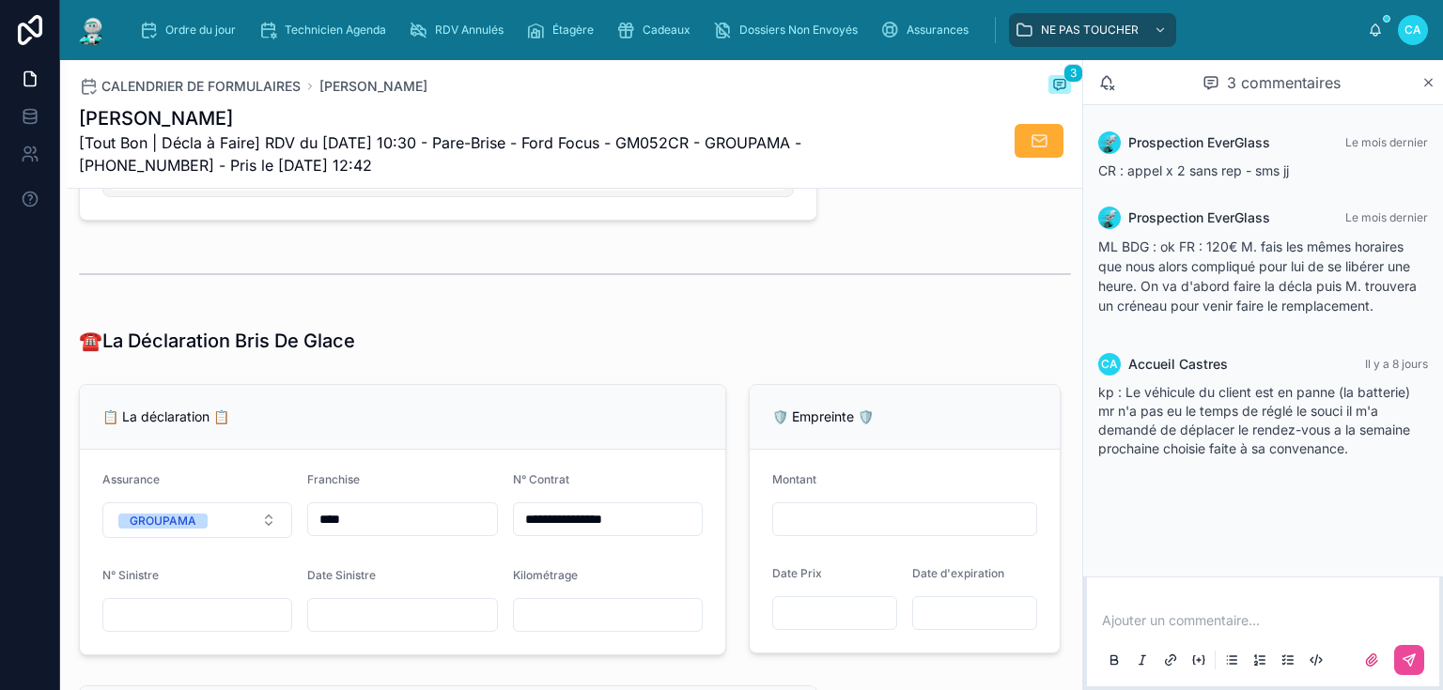
scroll to position [1202, 0]
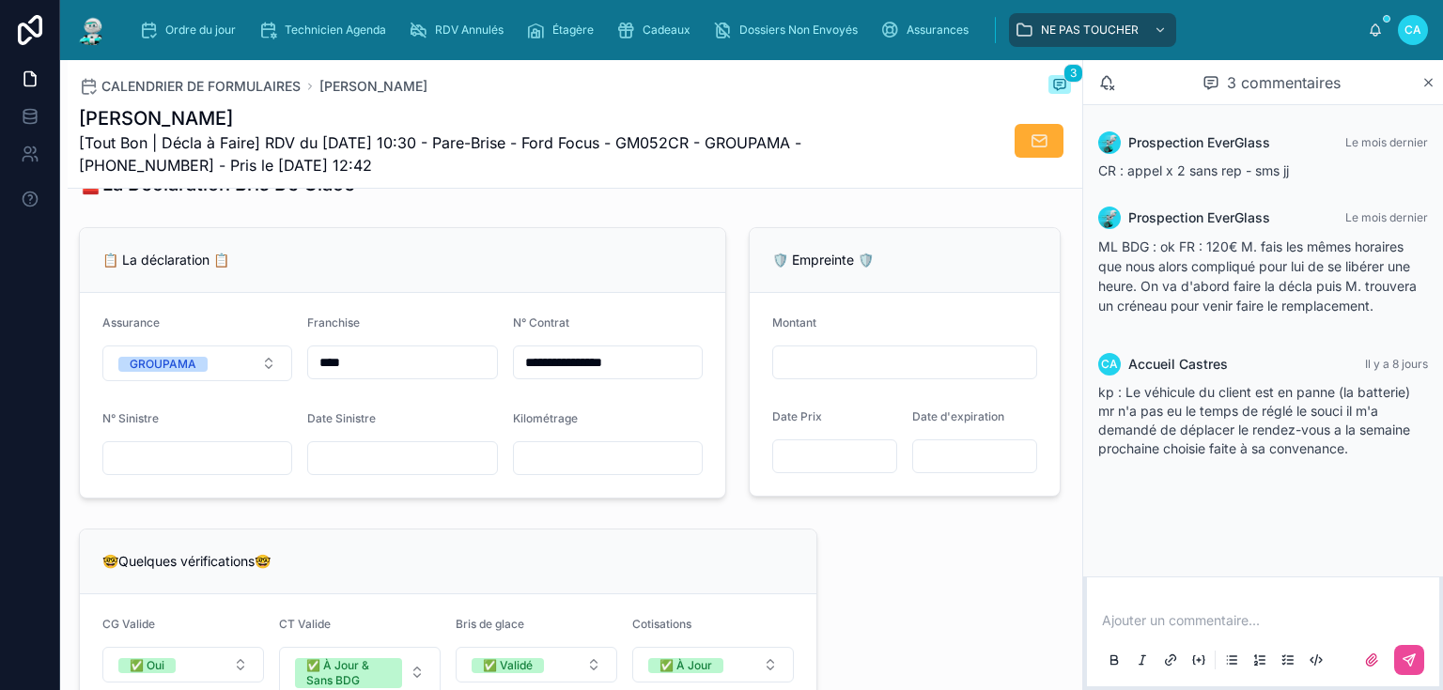
click at [385, 466] on input "text" at bounding box center [402, 458] width 188 height 26
type input "**********"
click at [148, 471] on input "text" at bounding box center [197, 458] width 188 height 26
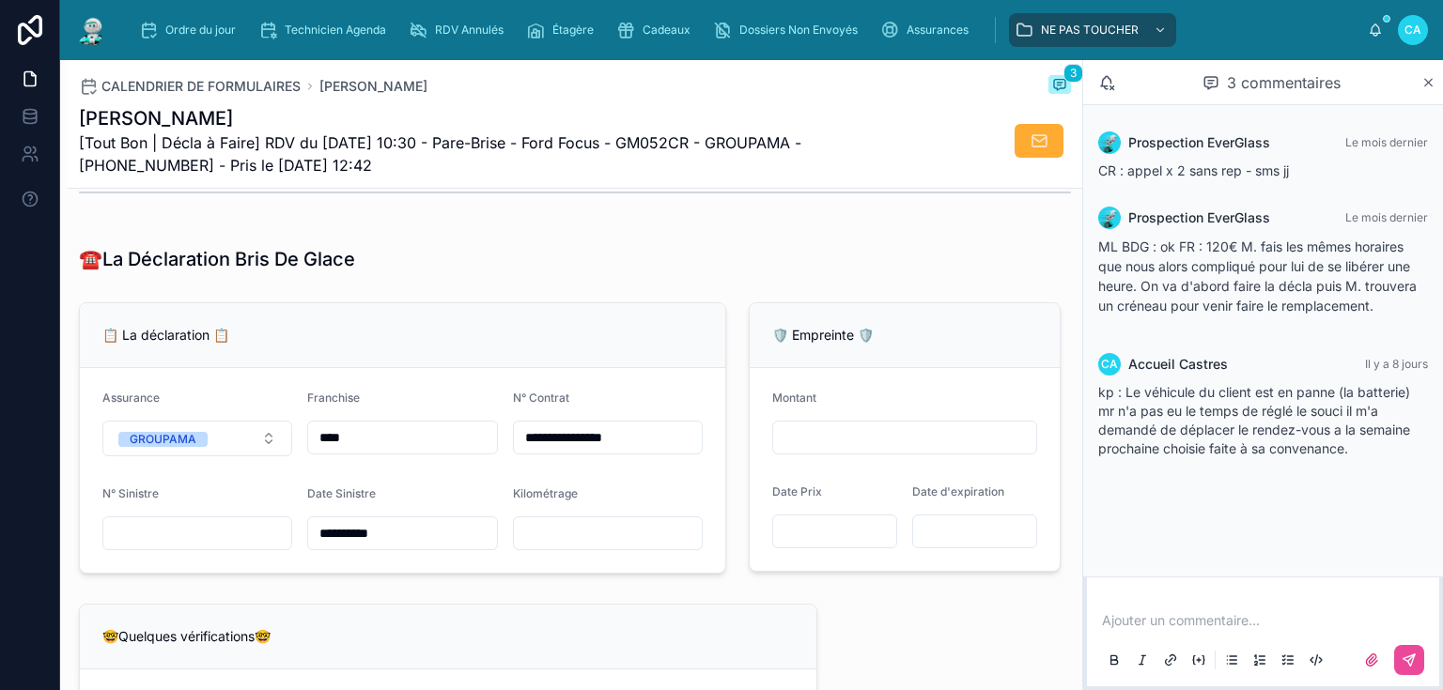
scroll to position [1127, 0]
click at [391, 447] on input "****" at bounding box center [402, 438] width 188 height 26
type input "*"
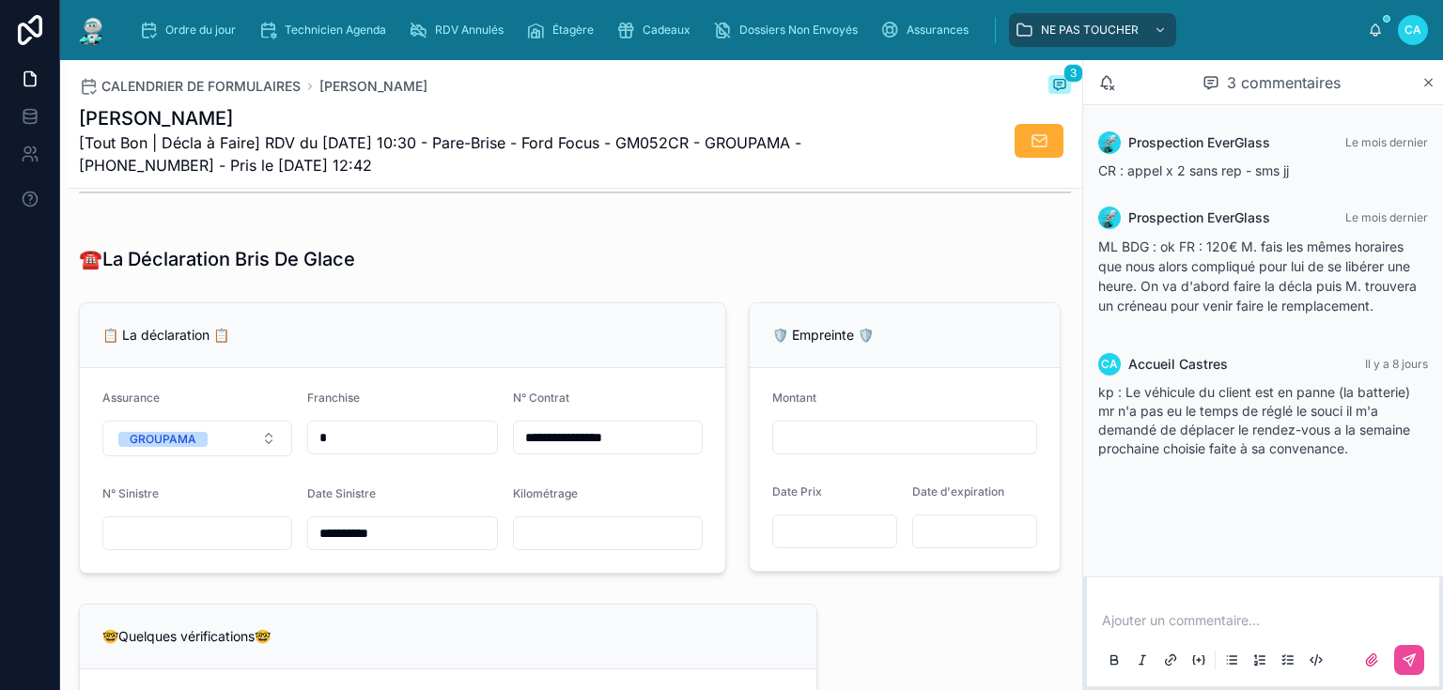
type input "*"
click at [436, 334] on div "📋 La déclaration 📋" at bounding box center [402, 335] width 600 height 19
click at [193, 547] on input "text" at bounding box center [197, 533] width 188 height 26
type input "**********"
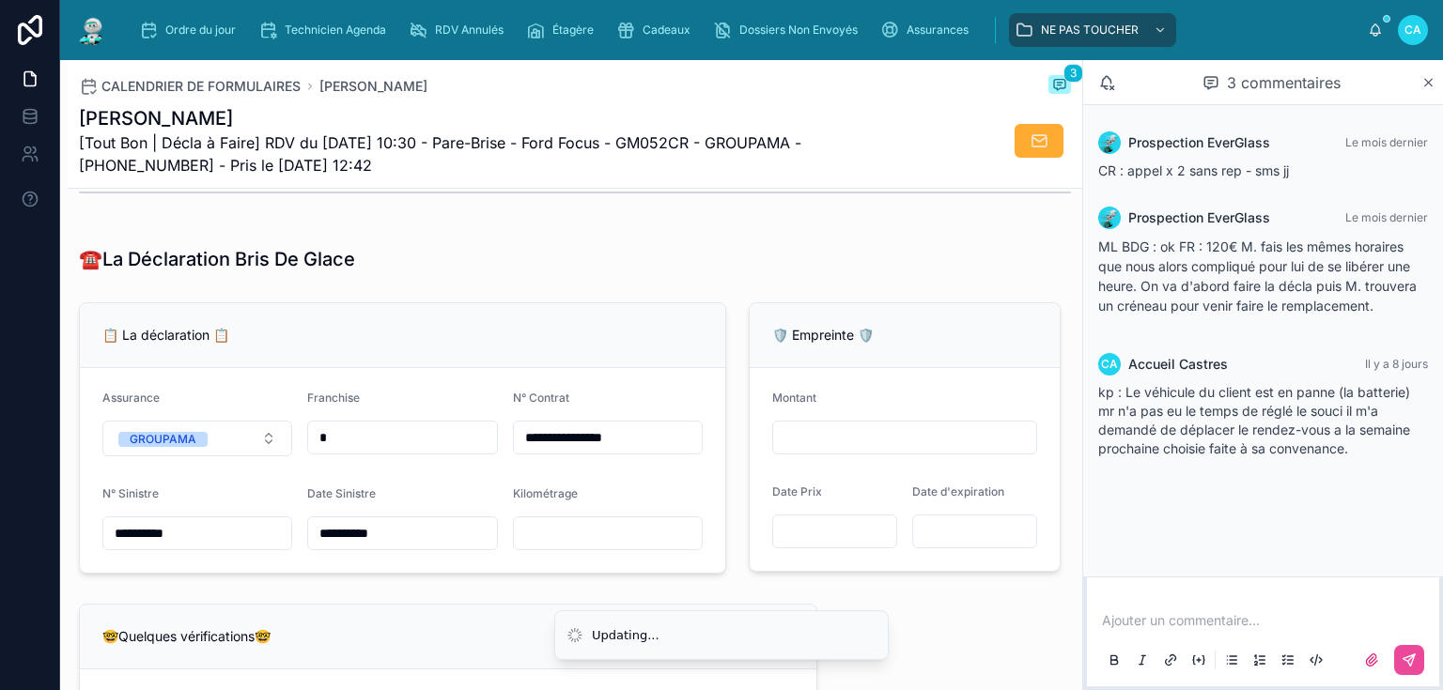
click at [420, 437] on input "*" at bounding box center [402, 438] width 188 height 26
click at [209, 28] on font "Ordre du jour" at bounding box center [200, 30] width 70 height 14
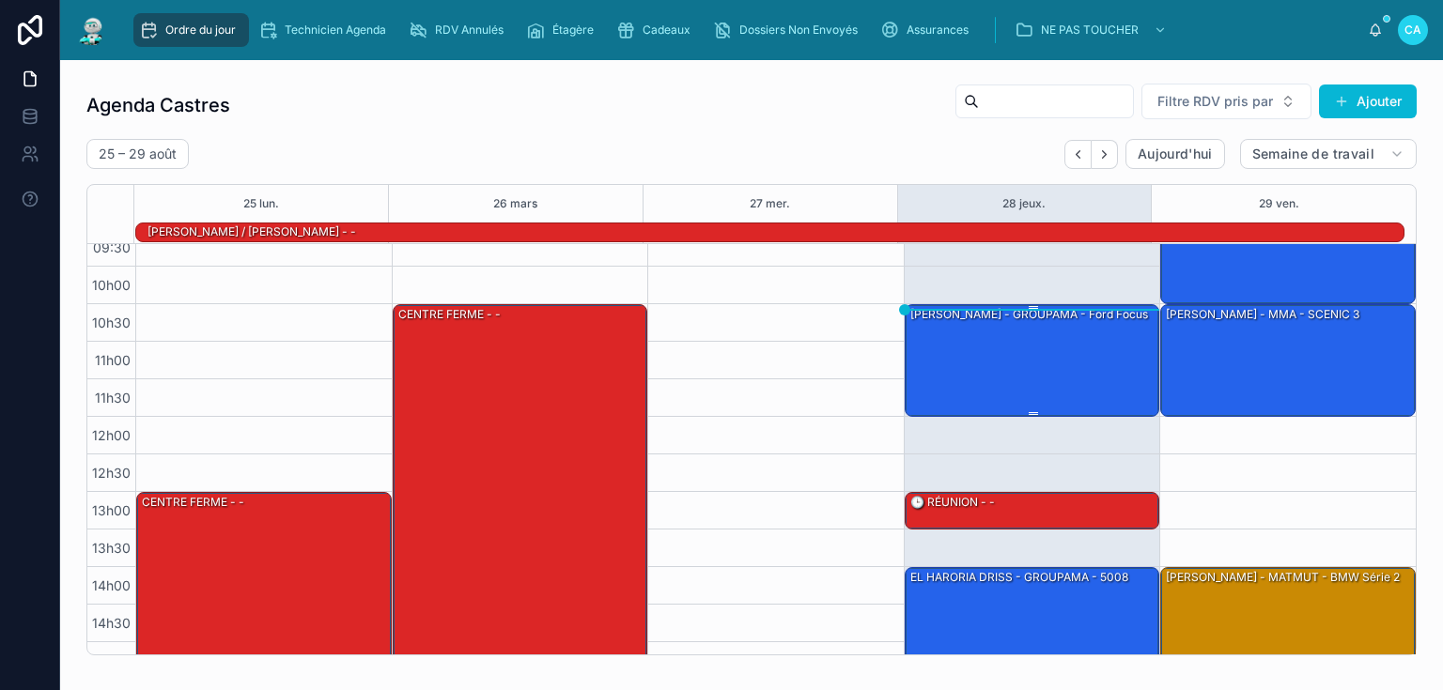
scroll to position [39, 0]
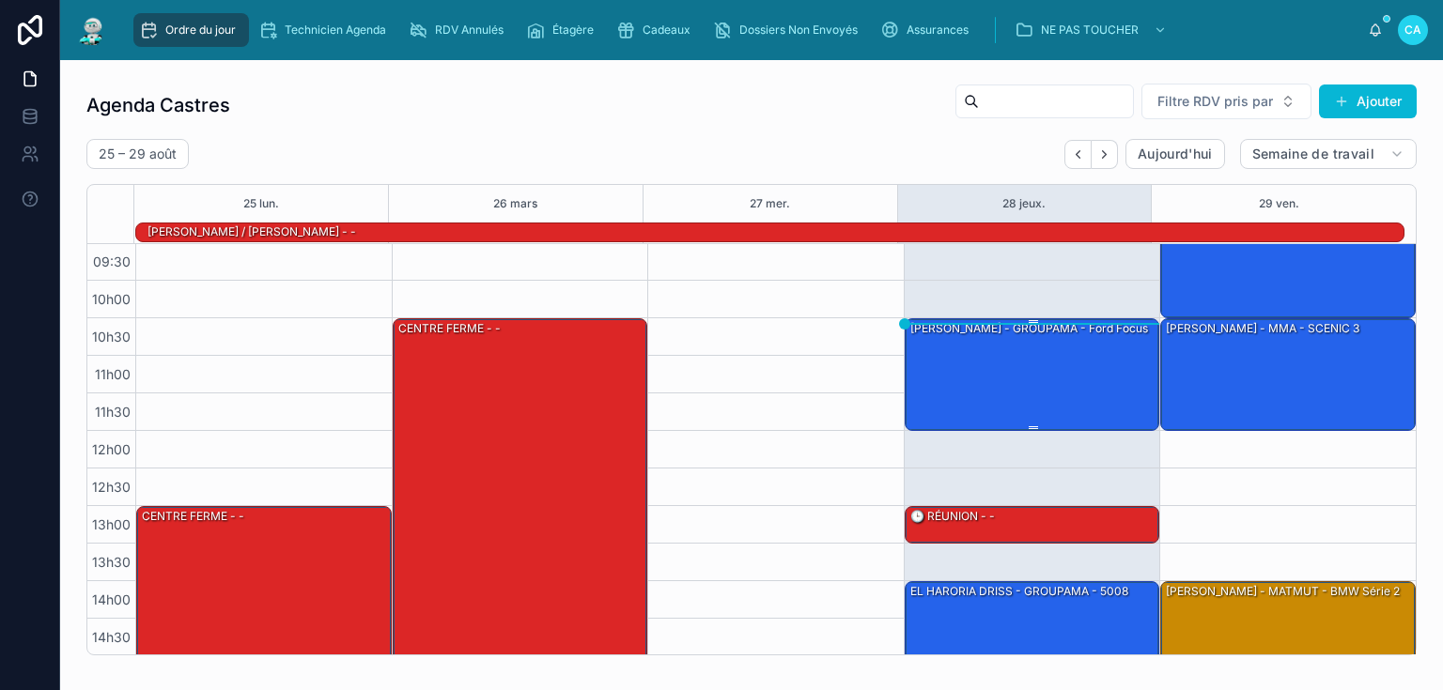
click at [958, 362] on div "[PERSON_NAME] - GROUPAMA - Ford Focus" at bounding box center [1033, 373] width 250 height 109
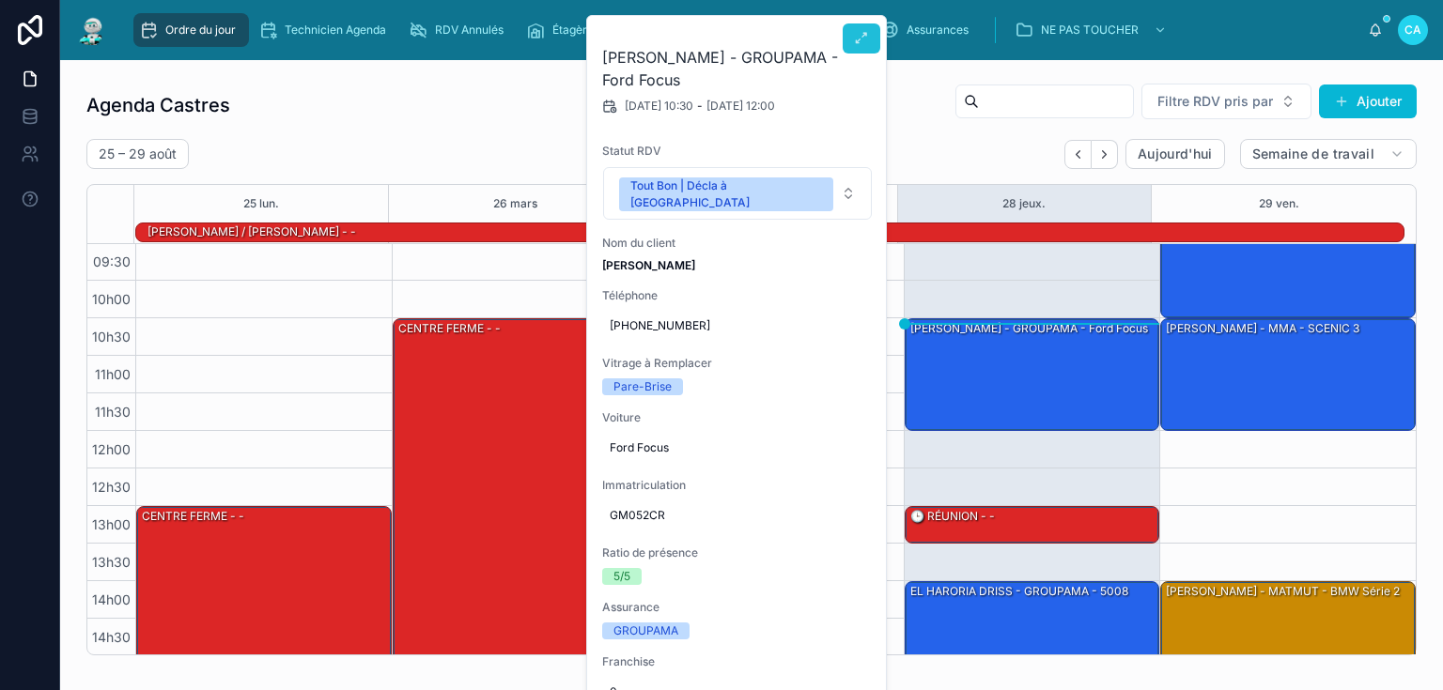
click at [855, 40] on icon at bounding box center [861, 38] width 15 height 15
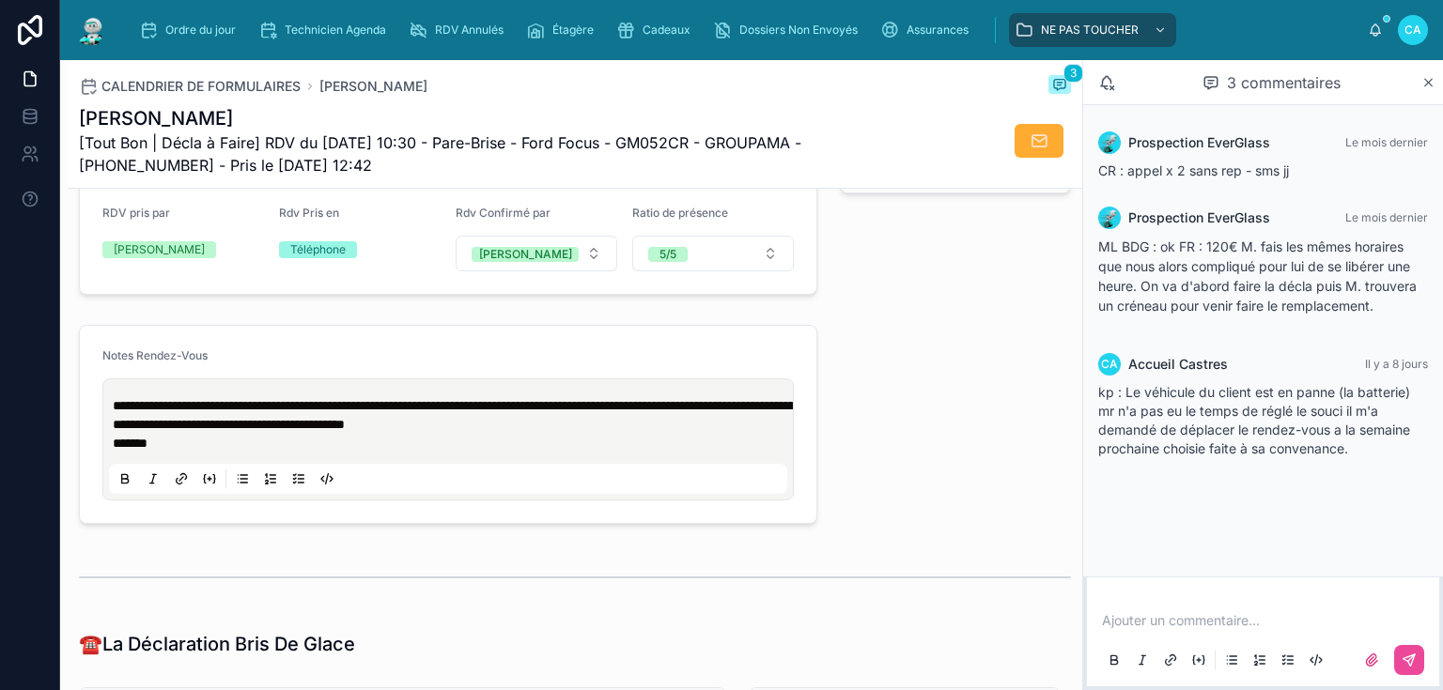
scroll to position [977, 0]
